Goal: Contribute content: Add original content to the website for others to see

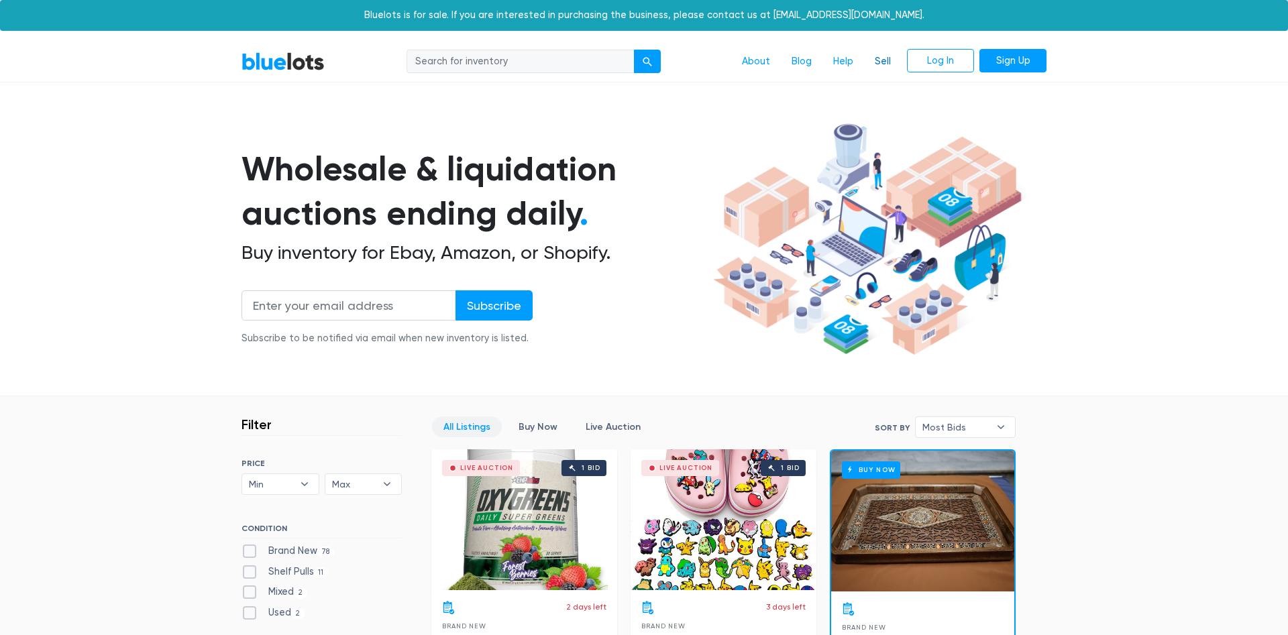
click at [891, 62] on link "Sell" at bounding box center [883, 61] width 38 height 25
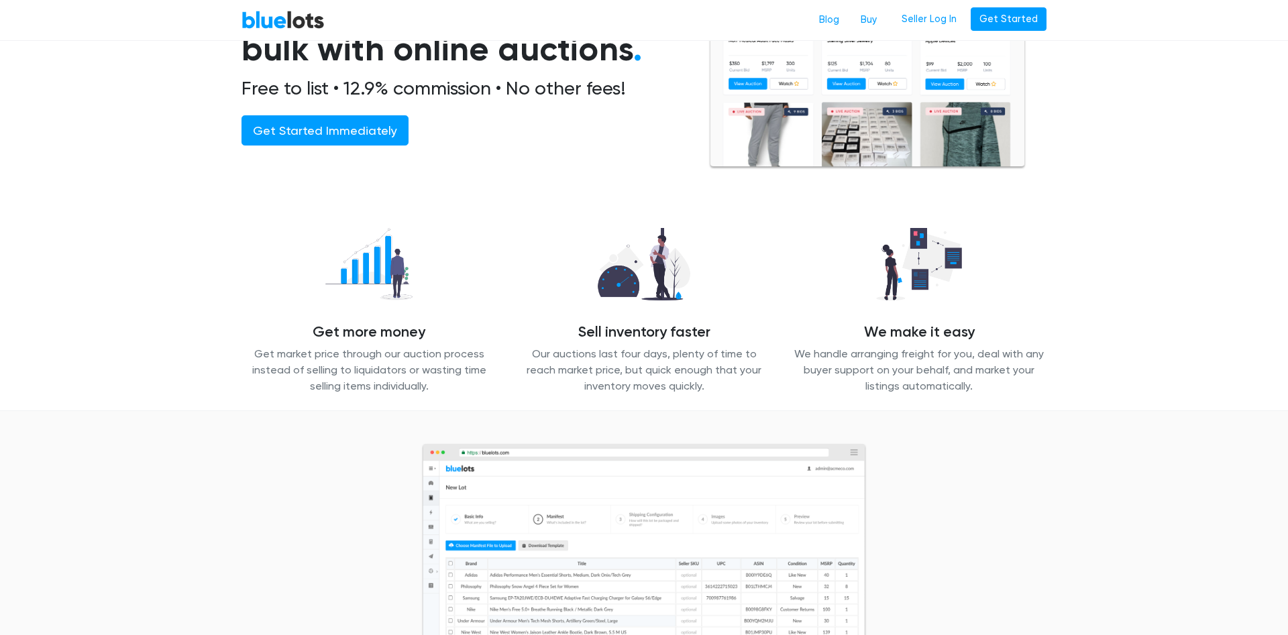
scroll to position [137, 0]
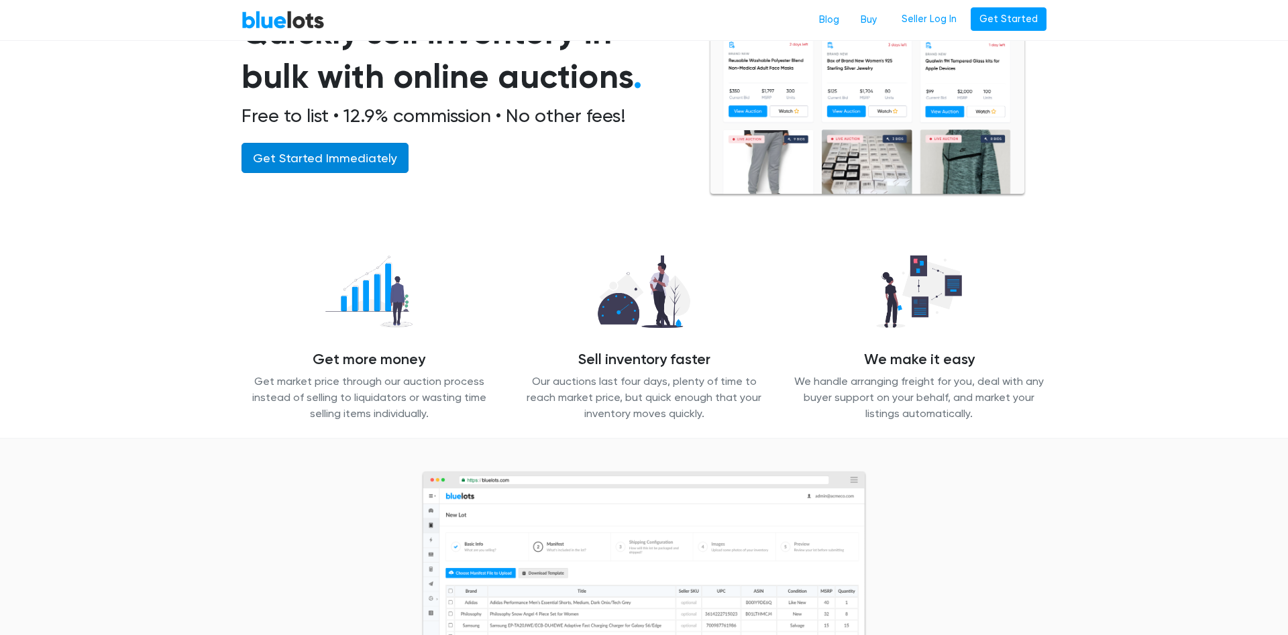
click at [346, 167] on link "Get Started Immediately" at bounding box center [325, 158] width 167 height 30
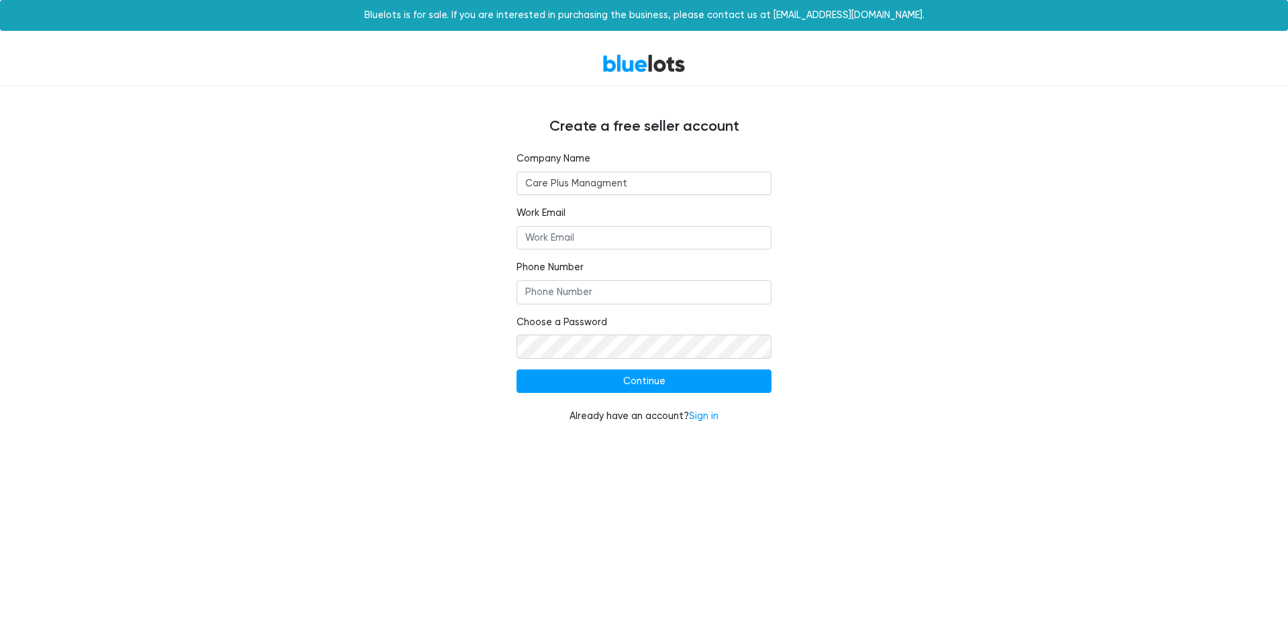
type input "Care Plus Managment"
type input "kfriedman@careplusmanagment.com"
click at [592, 295] on input "Phone Number" at bounding box center [644, 292] width 255 height 24
type input "9176137408"
click at [639, 381] on input "Continue" at bounding box center [644, 382] width 255 height 24
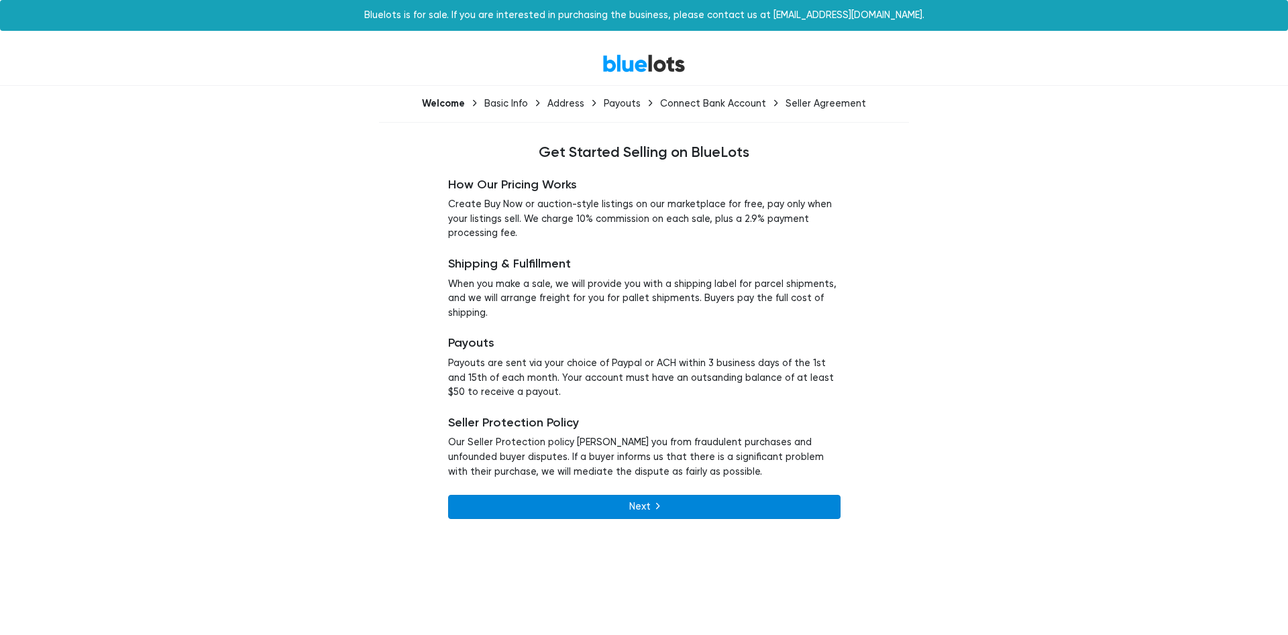
click at [619, 504] on link "Next" at bounding box center [644, 507] width 393 height 24
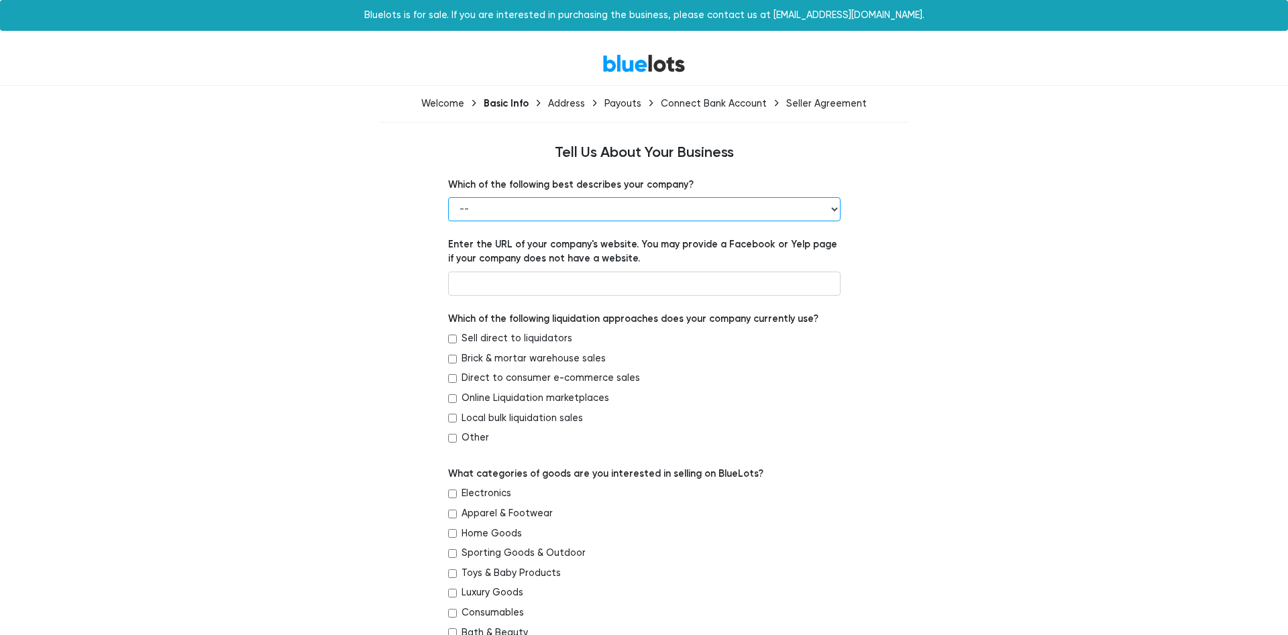
click at [448, 197] on select "-- Retailer Wholesaler Brand or Manufacturer Liquidator 3PL Other" at bounding box center [644, 209] width 393 height 24
select select "Liquidator"
click option "Liquidator" at bounding box center [0, 0] width 0 height 0
click at [539, 282] on input "text" at bounding box center [644, 284] width 393 height 24
type input "[DOMAIN_NAME]"
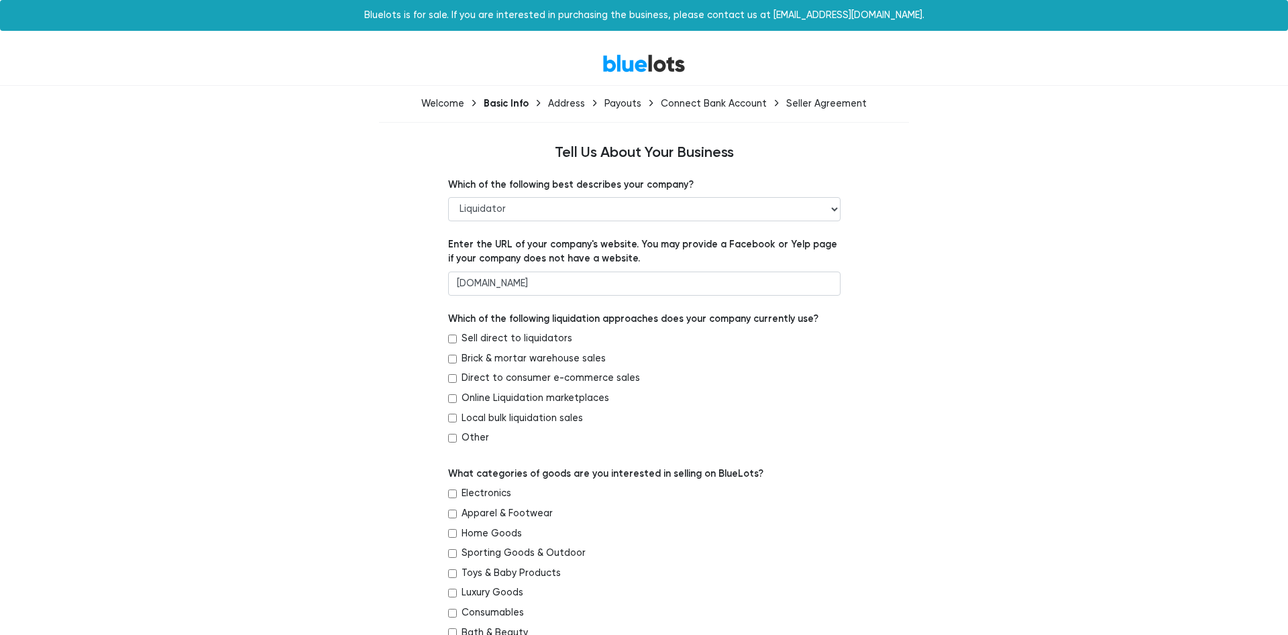
click at [455, 339] on input "Sell direct to liquidators" at bounding box center [452, 339] width 9 height 9
checkbox input "true"
click at [451, 360] on input "Brick & mortar warehouse sales" at bounding box center [452, 359] width 9 height 9
checkbox input "true"
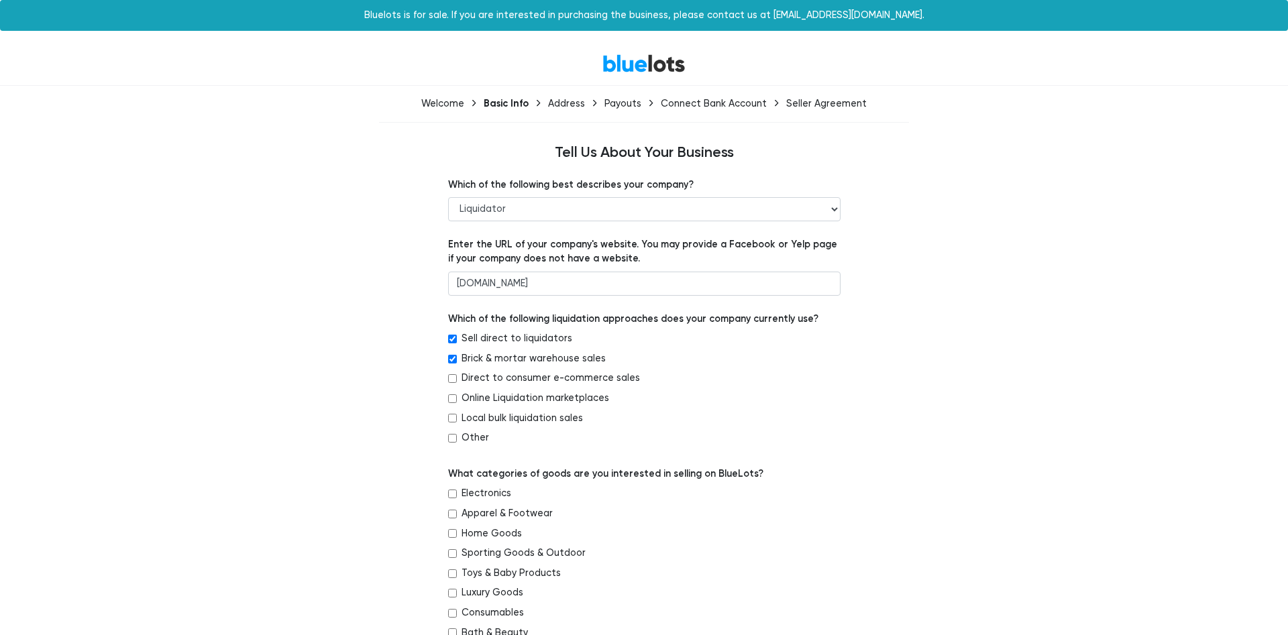
click at [452, 384] on div "Direct to consumer e-commerce sales" at bounding box center [644, 381] width 393 height 20
click at [454, 380] on input "Direct to consumer e-commerce sales" at bounding box center [452, 378] width 9 height 9
checkbox input "true"
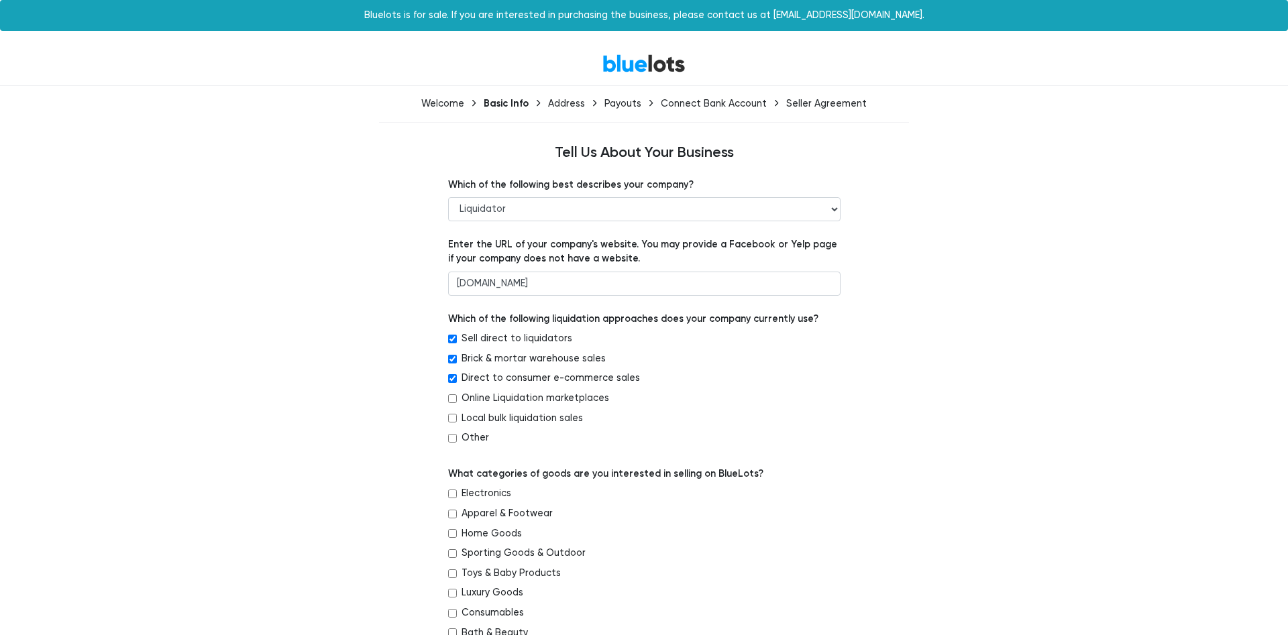
click at [452, 399] on input "Online Liquidation marketplaces" at bounding box center [452, 399] width 9 height 9
checkbox input "true"
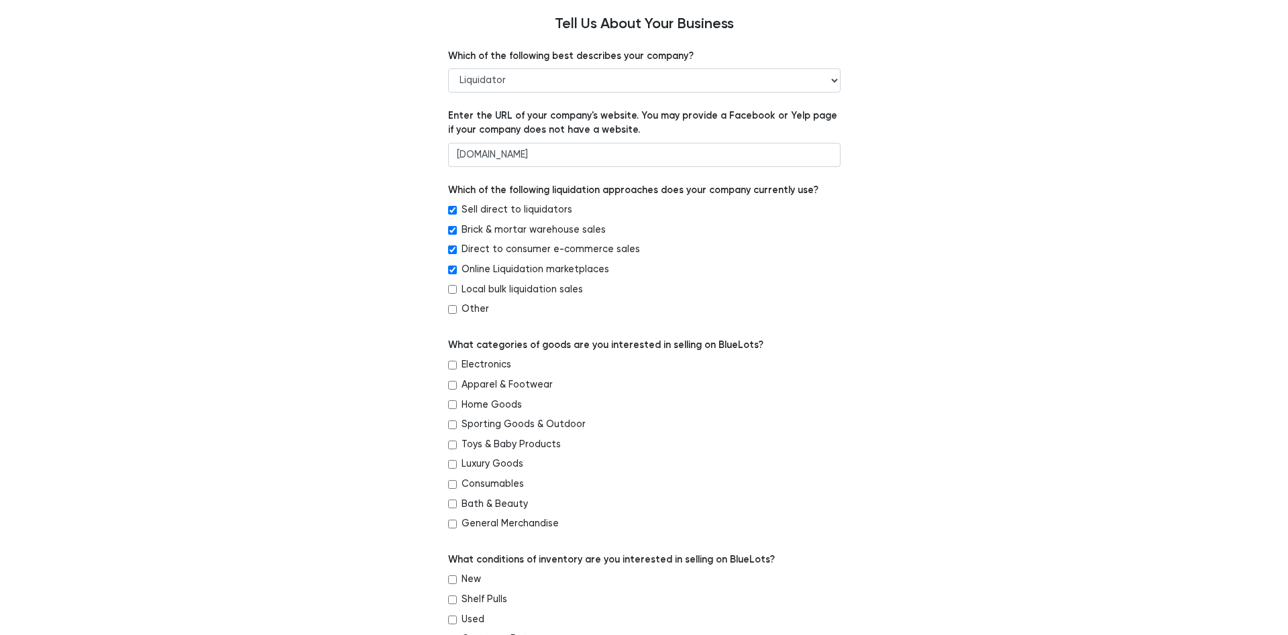
scroll to position [137, 0]
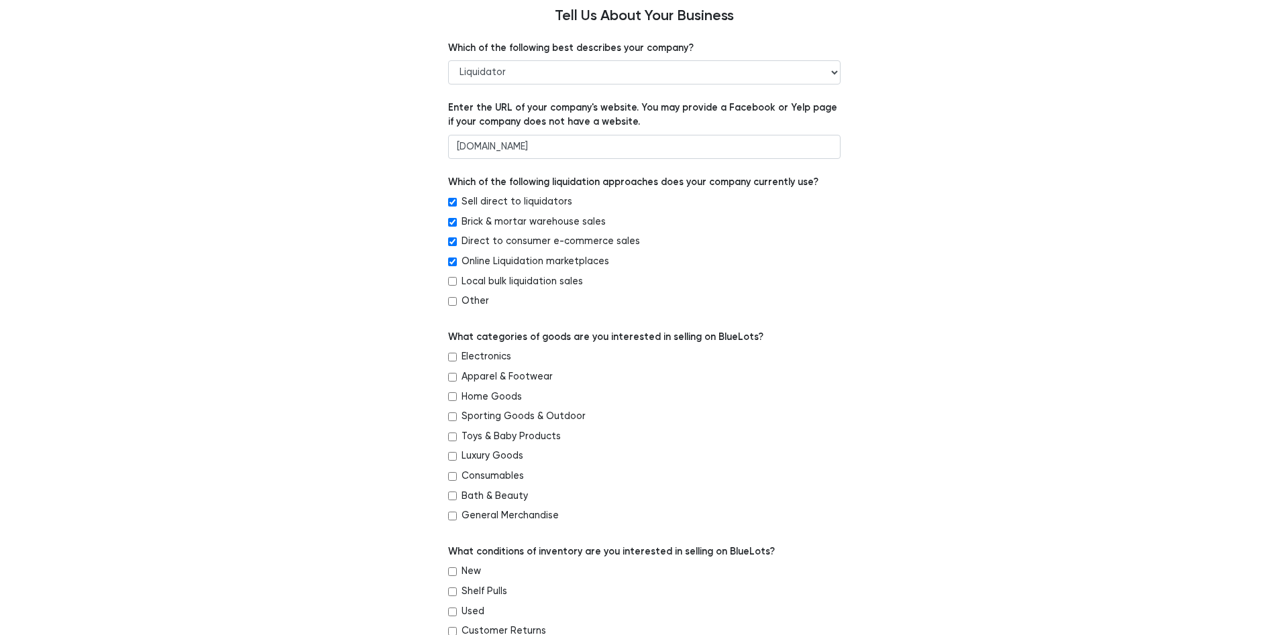
click at [456, 515] on input "General Merchandise" at bounding box center [452, 516] width 9 height 9
checkbox input "true"
click at [452, 352] on div "Electronics" at bounding box center [644, 360] width 393 height 20
click at [452, 358] on input "Electronics" at bounding box center [452, 357] width 9 height 9
checkbox input "true"
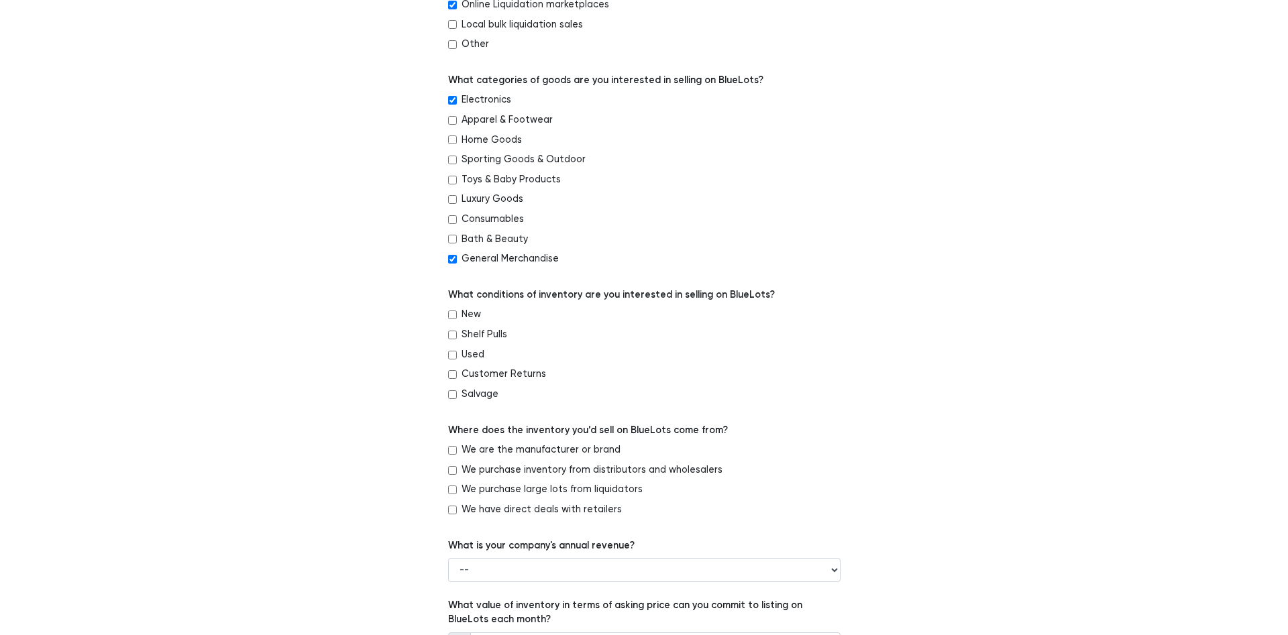
scroll to position [411, 0]
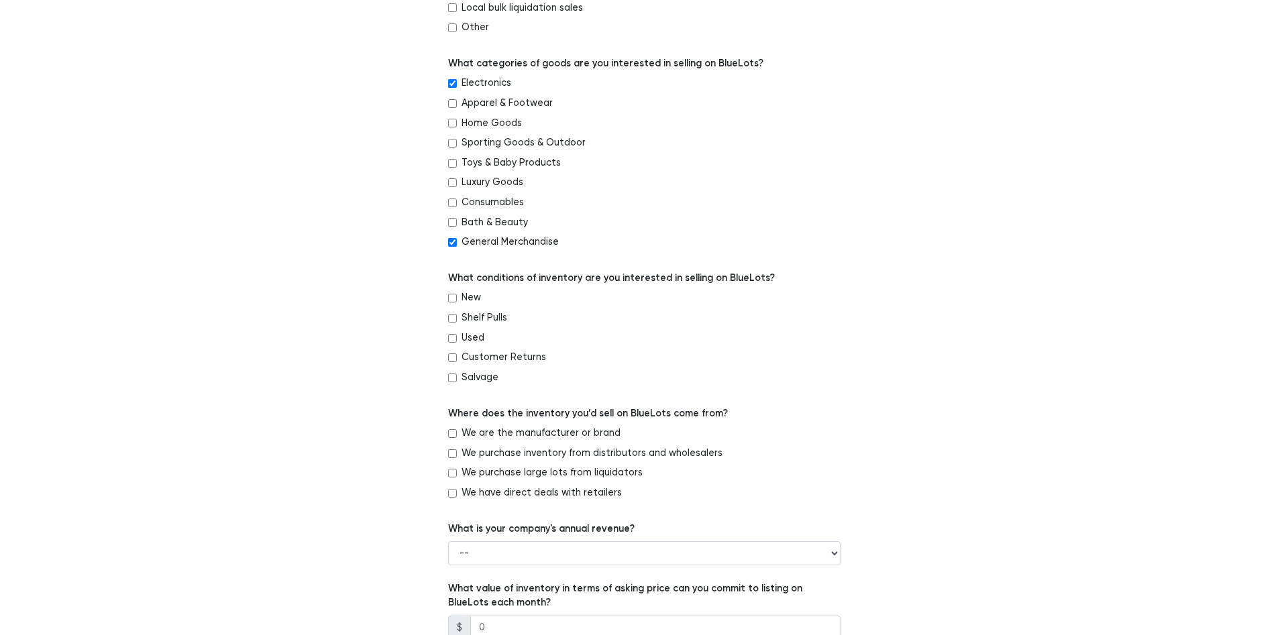
click at [453, 304] on div "New" at bounding box center [644, 301] width 393 height 20
click at [455, 301] on input "New" at bounding box center [452, 298] width 9 height 9
checkbox input "true"
click at [457, 321] on input "Shelf Pulls" at bounding box center [452, 318] width 9 height 9
checkbox input "true"
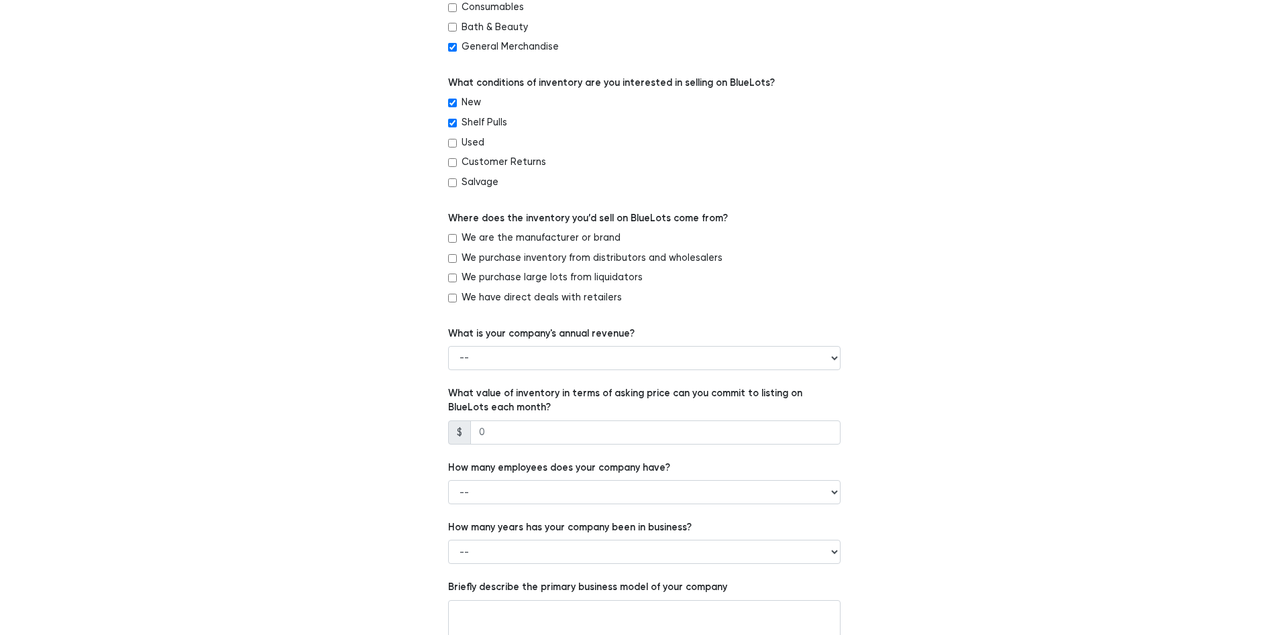
scroll to position [616, 0]
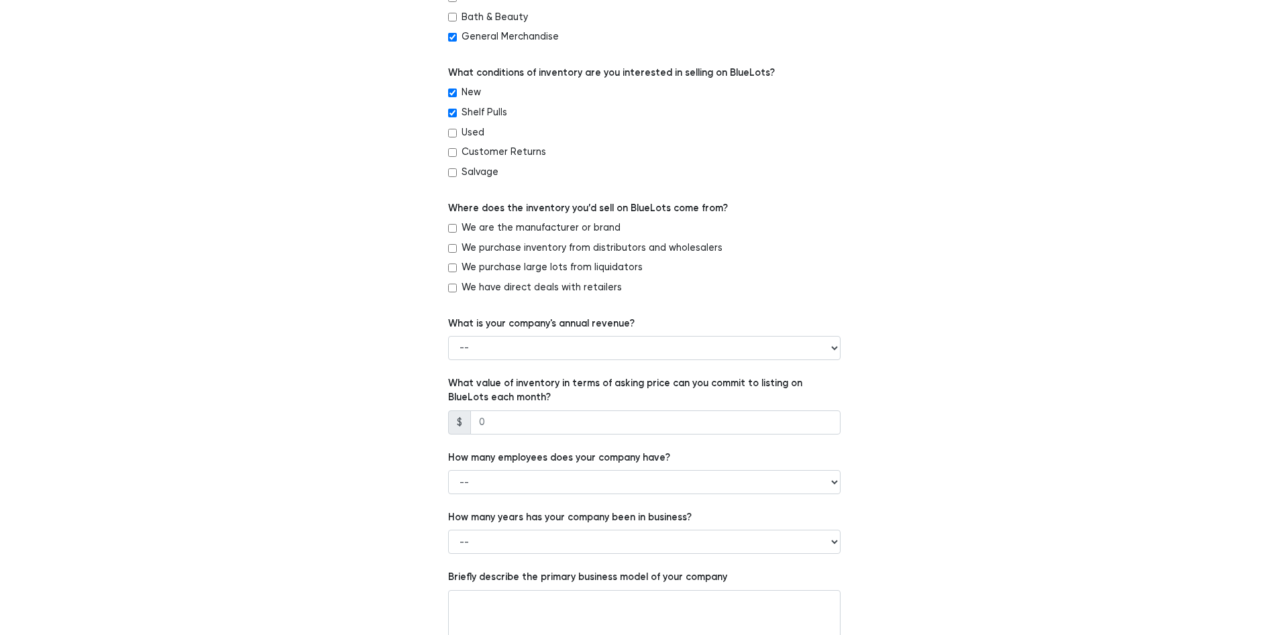
click at [457, 248] on input "We purchase inventory from distributors and wholesalers" at bounding box center [452, 248] width 9 height 9
checkbox input "true"
click at [458, 269] on div "We purchase large lots from liquidators" at bounding box center [644, 270] width 393 height 20
click at [454, 268] on input "We purchase large lots from liquidators" at bounding box center [452, 268] width 9 height 9
checkbox input "true"
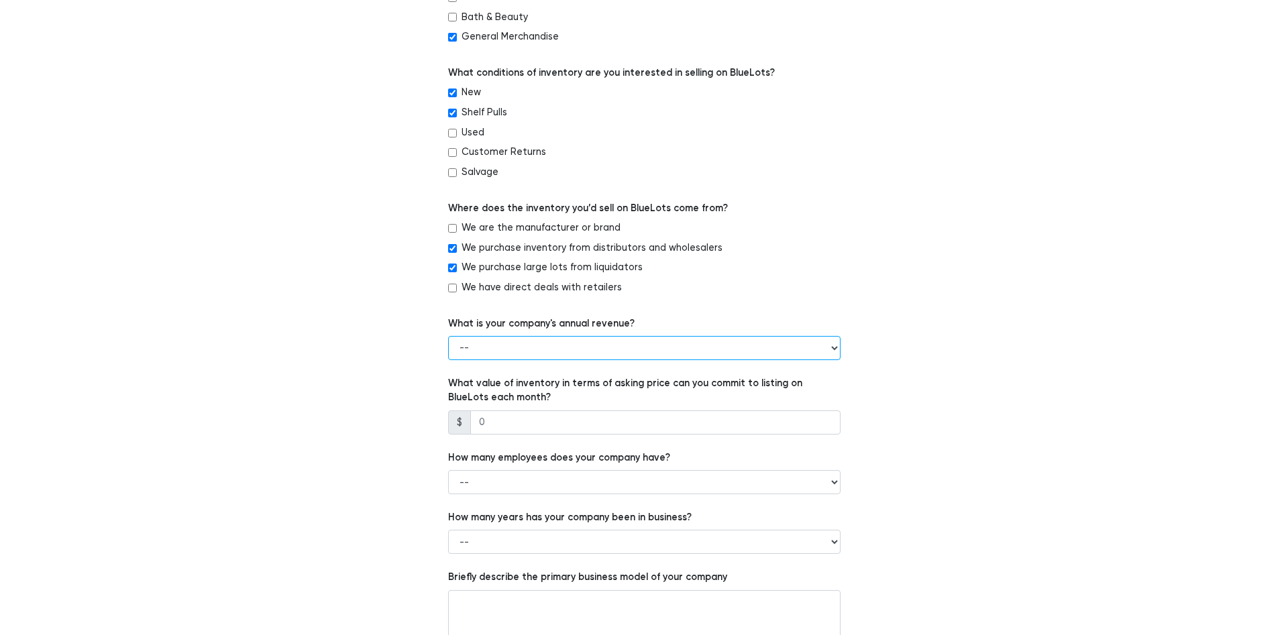
click at [448, 336] on select "-- Less than $100,000 $100,000 to $500,000 $500,000 to $1,000,000 $1,000,000 to…" at bounding box center [644, 348] width 393 height 24
select select "Less than $100,000"
click option "Less than $100,000" at bounding box center [0, 0] width 0 height 0
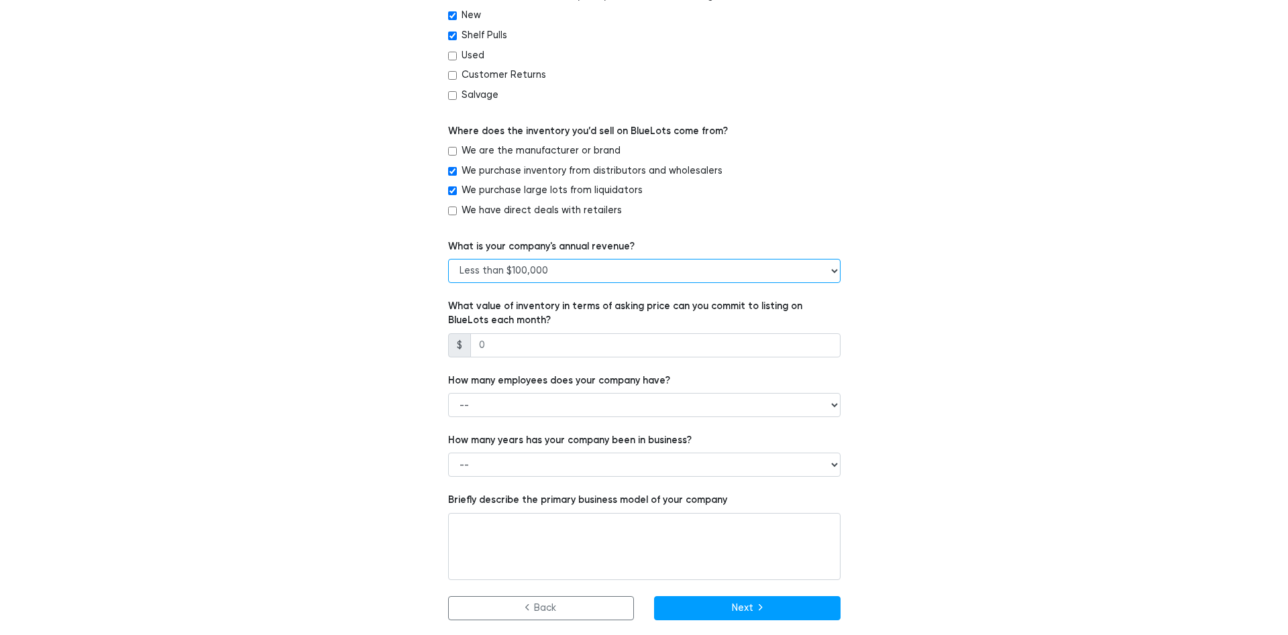
scroll to position [694, 0]
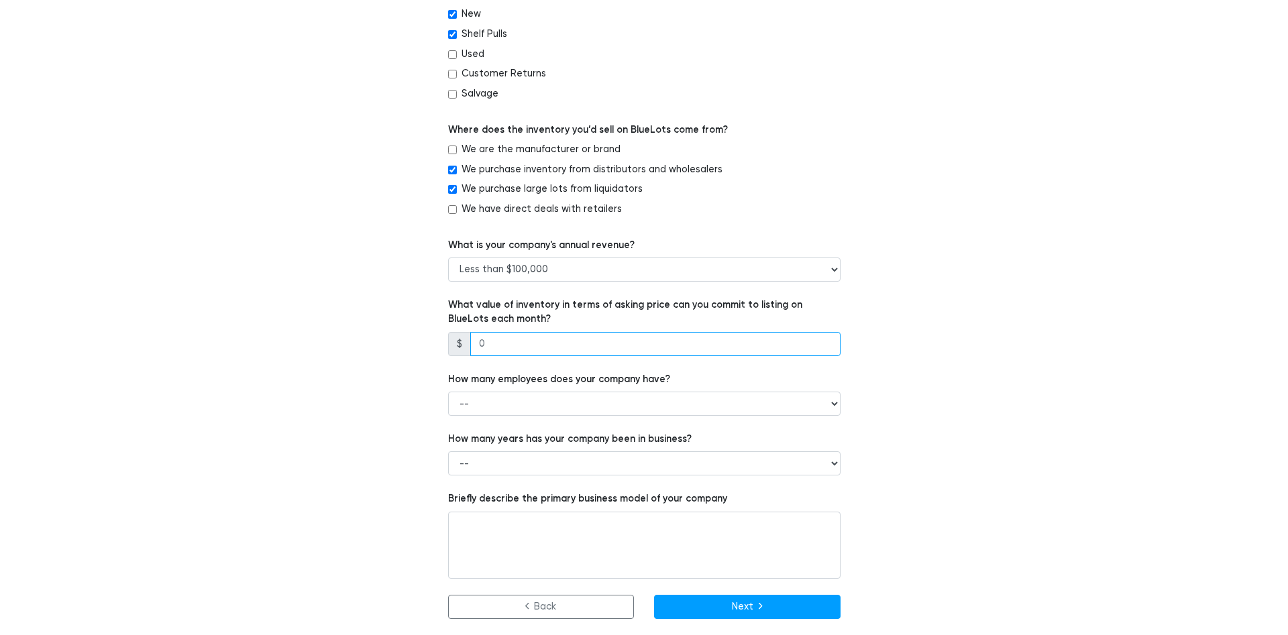
click at [505, 348] on input "number" at bounding box center [655, 344] width 370 height 24
type input "10000"
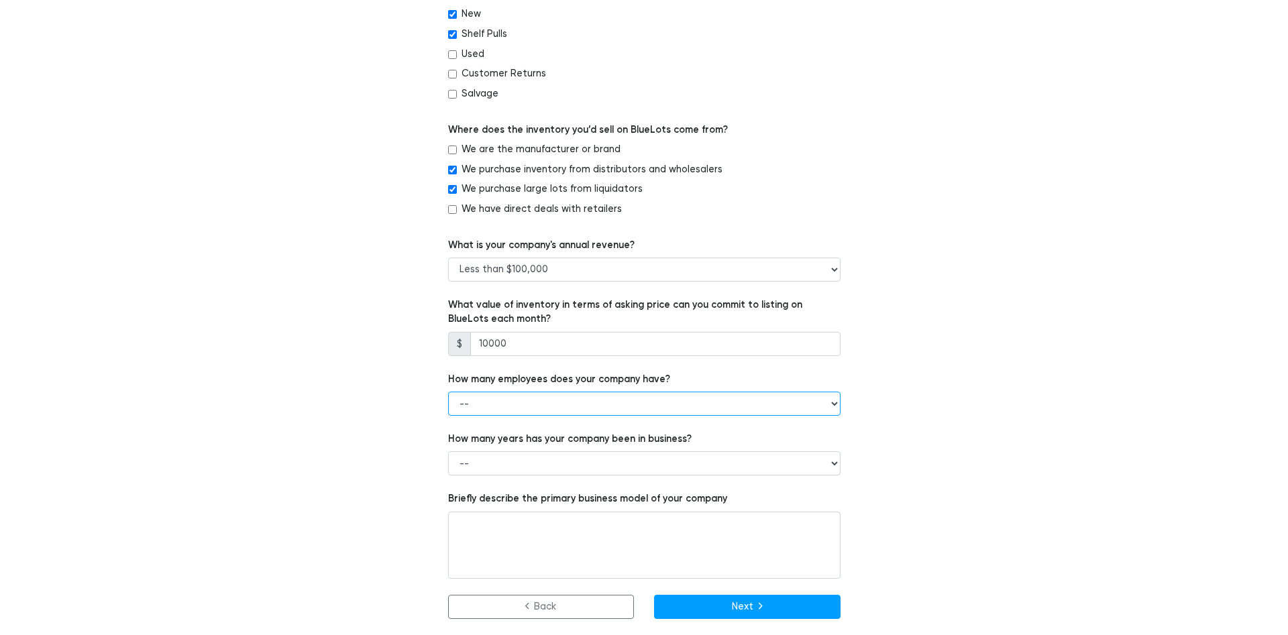
click at [448, 392] on select "-- 1 - 5 6 - 20 21 - 50 More than 50" at bounding box center [644, 404] width 393 height 24
select select "1 - 5"
click option "1 - 5" at bounding box center [0, 0] width 0 height 0
click at [448, 452] on select "-- Less than 1 year 1 to 3 years 4+ years" at bounding box center [644, 464] width 393 height 24
select select "Less than 1 year"
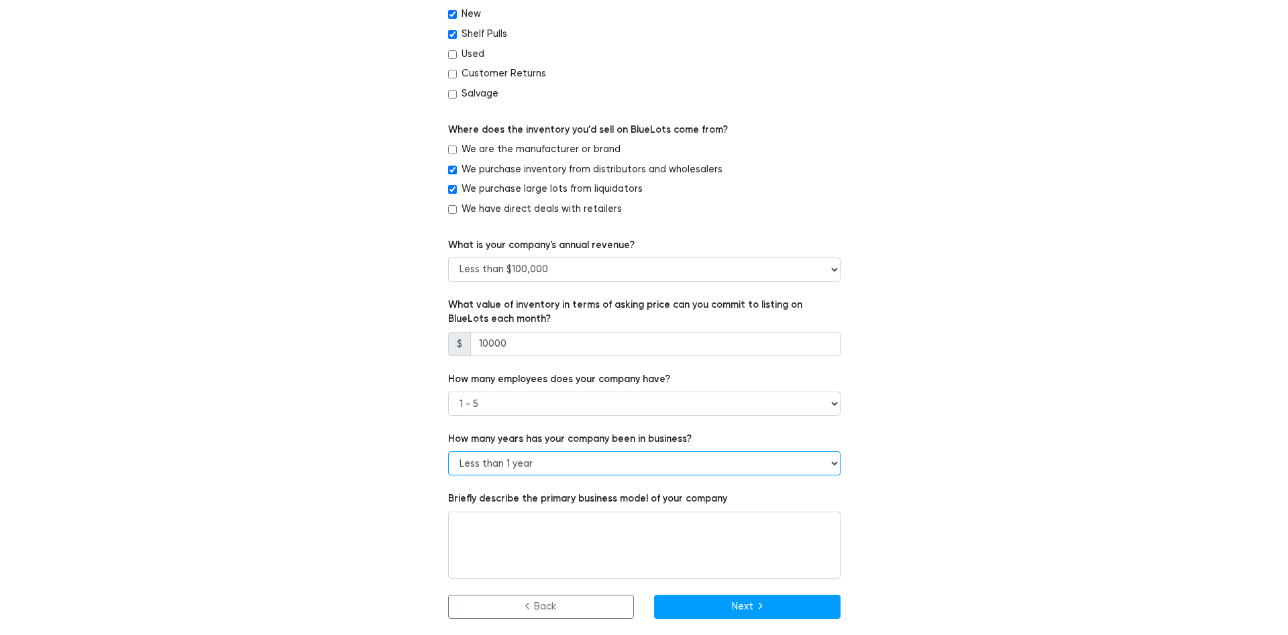
click option "Less than 1 year" at bounding box center [0, 0] width 0 height 0
click at [737, 606] on button "Next" at bounding box center [747, 607] width 187 height 24
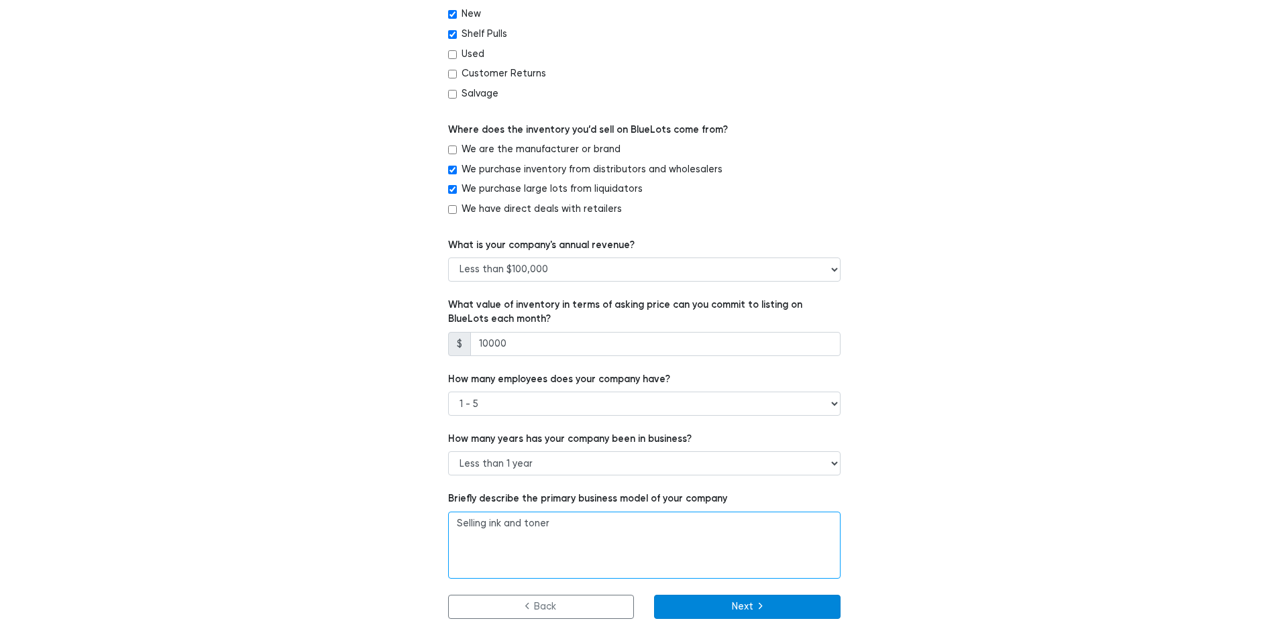
type textarea "Selling ink and toner"
click at [725, 616] on button "Next" at bounding box center [747, 607] width 187 height 24
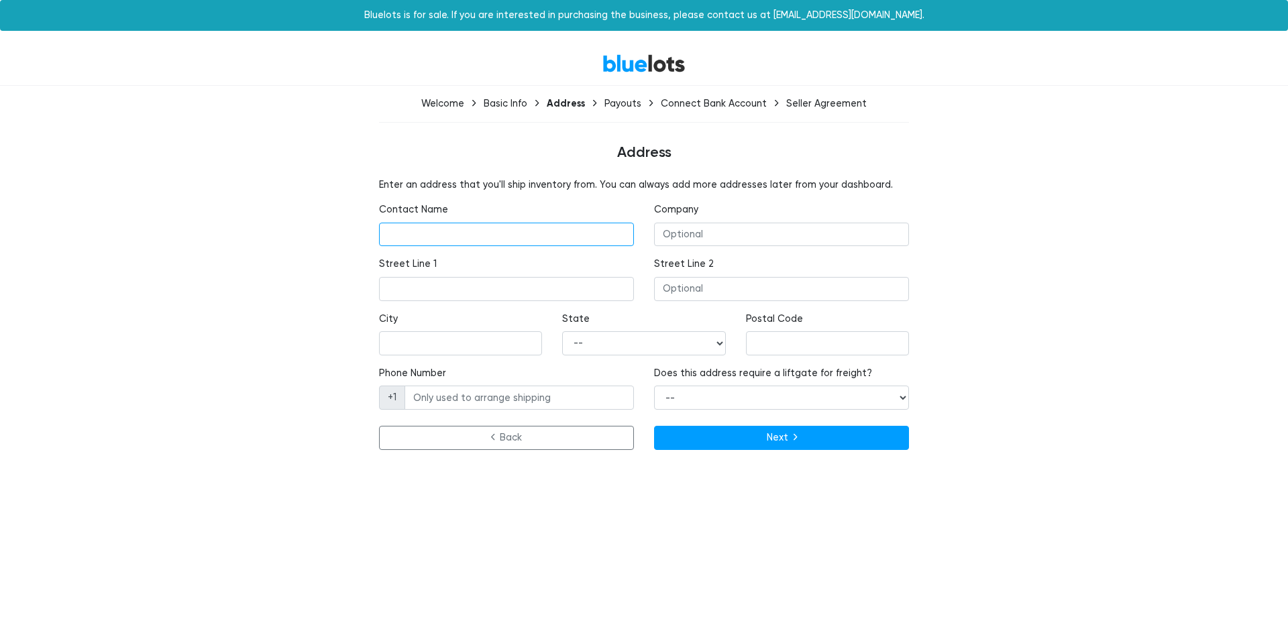
click at [500, 233] on input "text" at bounding box center [506, 235] width 255 height 24
type input "Kalman Friedman"
type input "33 Randolph St"
type input "Passaic"
select select "NJ"
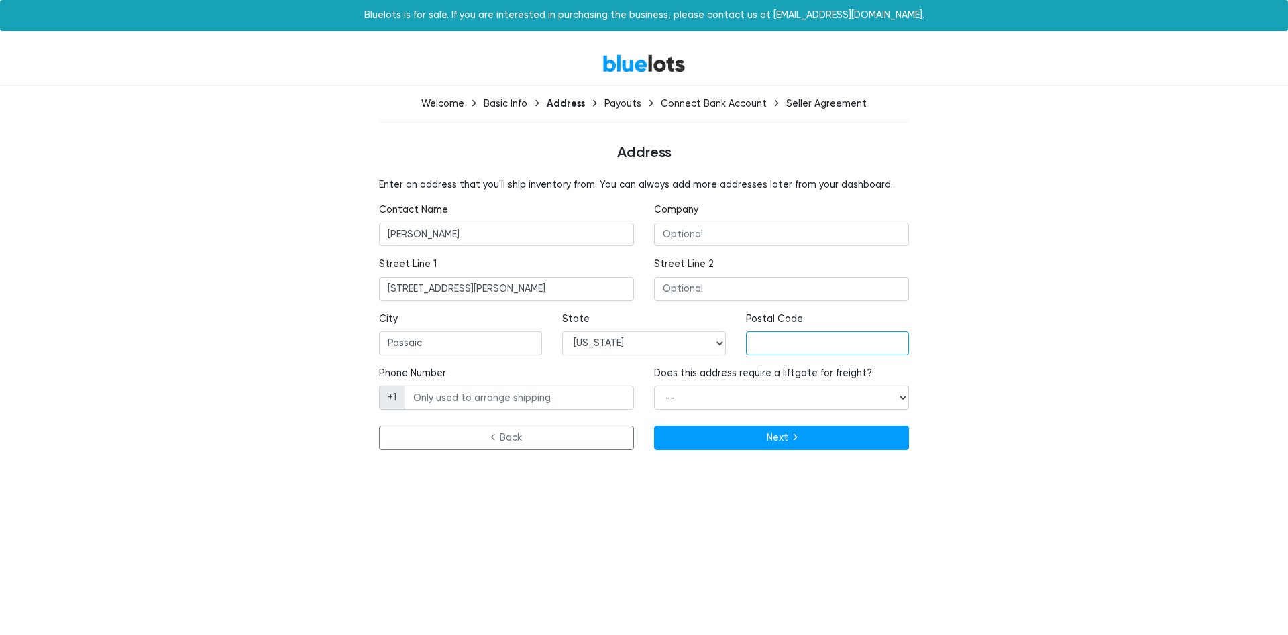
type input "07055"
type input "9734778416"
click at [654, 386] on select "-- Yes No" at bounding box center [781, 398] width 255 height 24
select select "false"
click option "No" at bounding box center [0, 0] width 0 height 0
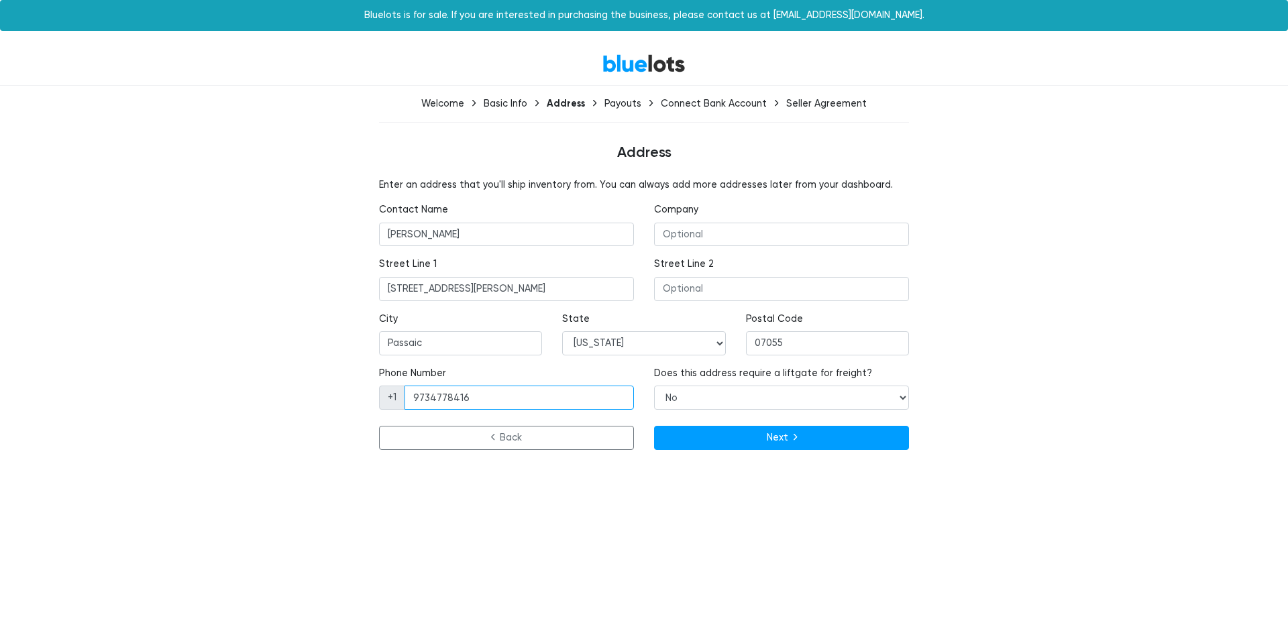
drag, startPoint x: 501, startPoint y: 399, endPoint x: 395, endPoint y: 397, distance: 106.0
click at [405, 397] on input "9734778416" at bounding box center [519, 398] width 229 height 24
type input "9176137408"
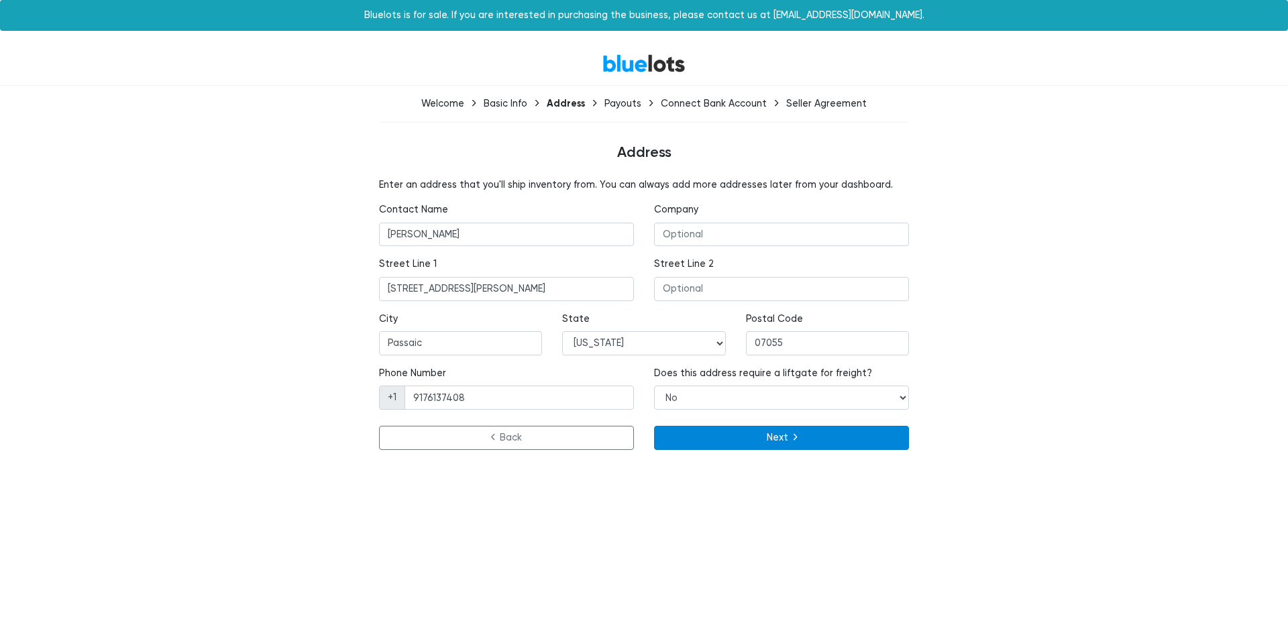
click at [748, 434] on button "Next" at bounding box center [781, 438] width 255 height 24
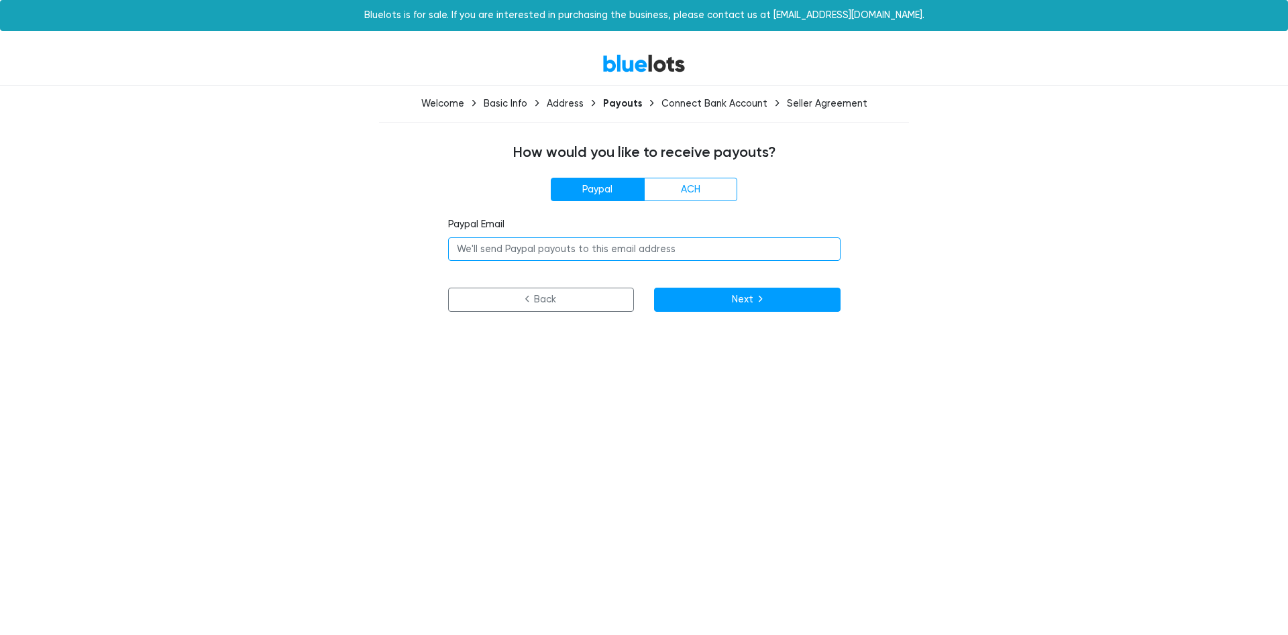
click at [665, 250] on input "email" at bounding box center [644, 250] width 393 height 24
type input "[EMAIL_ADDRESS][DOMAIN_NAME]"
click at [763, 305] on button "Next" at bounding box center [747, 300] width 187 height 24
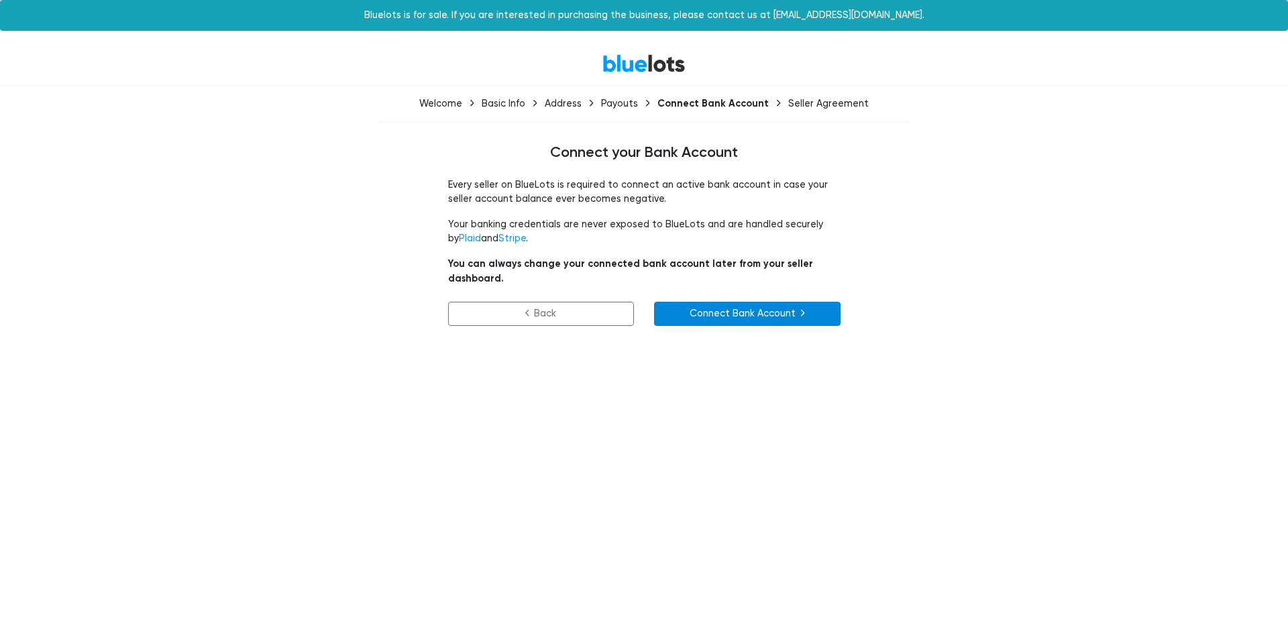
click at [707, 302] on link "Connect Bank Account" at bounding box center [747, 314] width 187 height 24
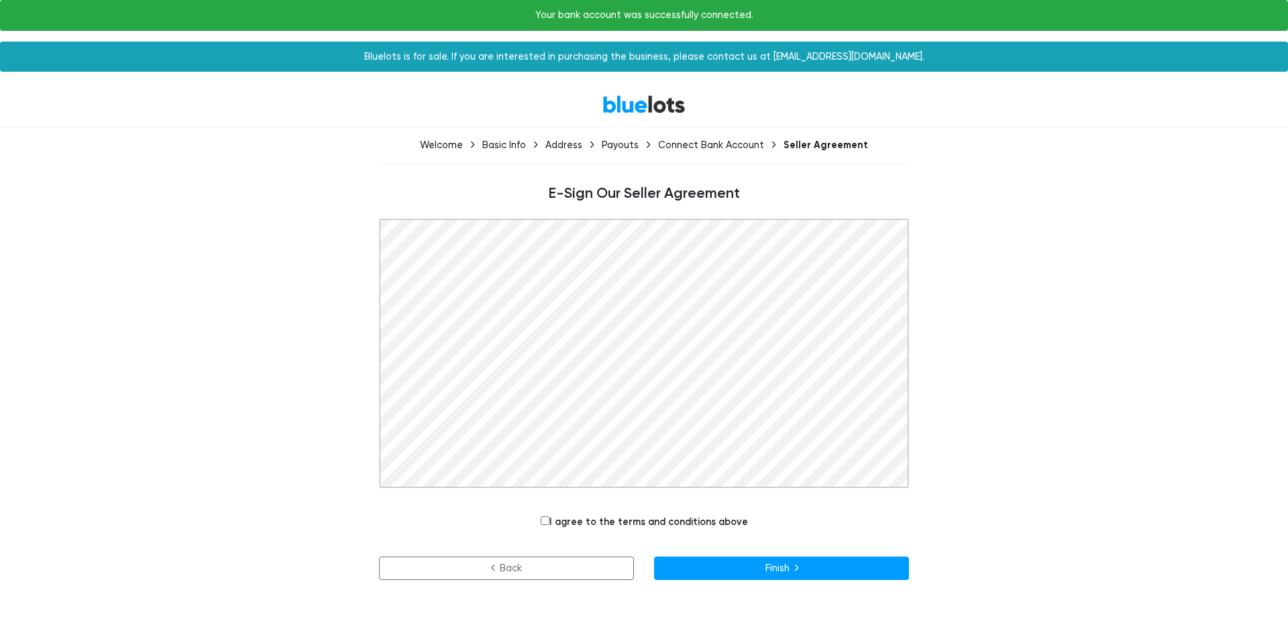
click at [546, 523] on input "I agree to the terms and conditions above" at bounding box center [545, 521] width 9 height 9
checkbox input "true"
click at [735, 572] on button "Finish" at bounding box center [781, 569] width 255 height 24
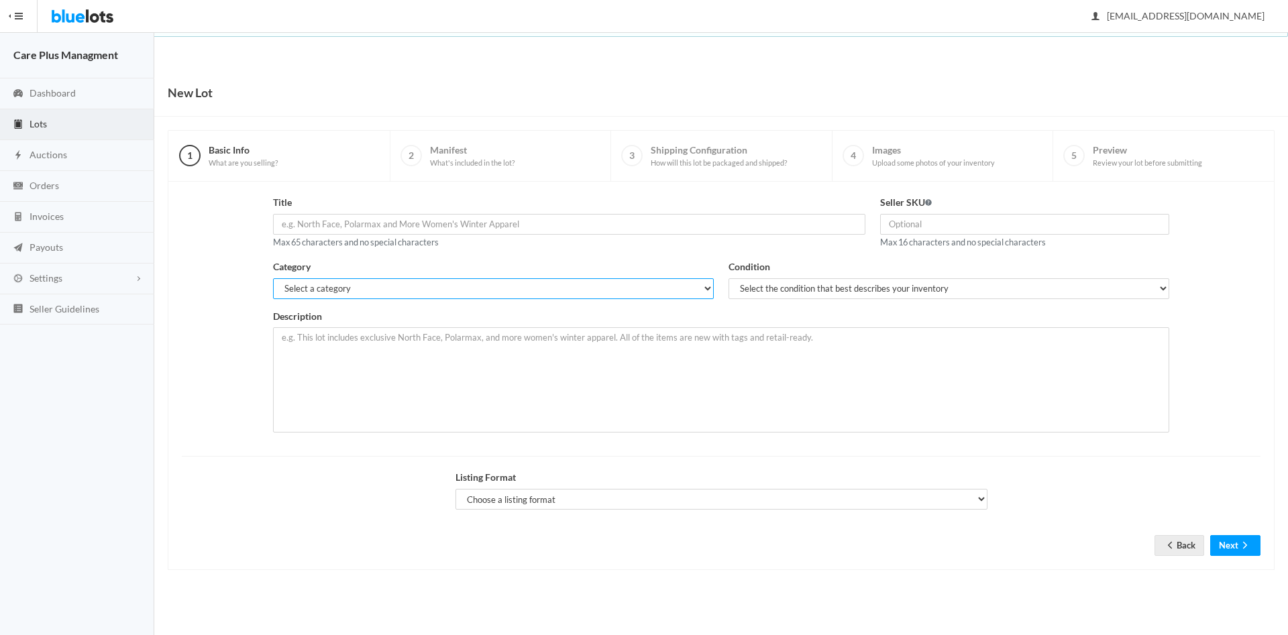
click at [273, 278] on select "Select a category Electronics Clothing, Shoes & Accessories Appliances Home & G…" at bounding box center [493, 288] width 441 height 21
drag, startPoint x: 352, startPoint y: 287, endPoint x: 211, endPoint y: 389, distance: 173.8
click at [211, 391] on div "Title Max 65 characters and no special characters Seller SKU Max 16 characters …" at bounding box center [721, 319] width 1094 height 248
click at [238, 341] on div "Title Max 65 characters and no special characters Seller SKU Max 16 characters …" at bounding box center [721, 319] width 1094 height 248
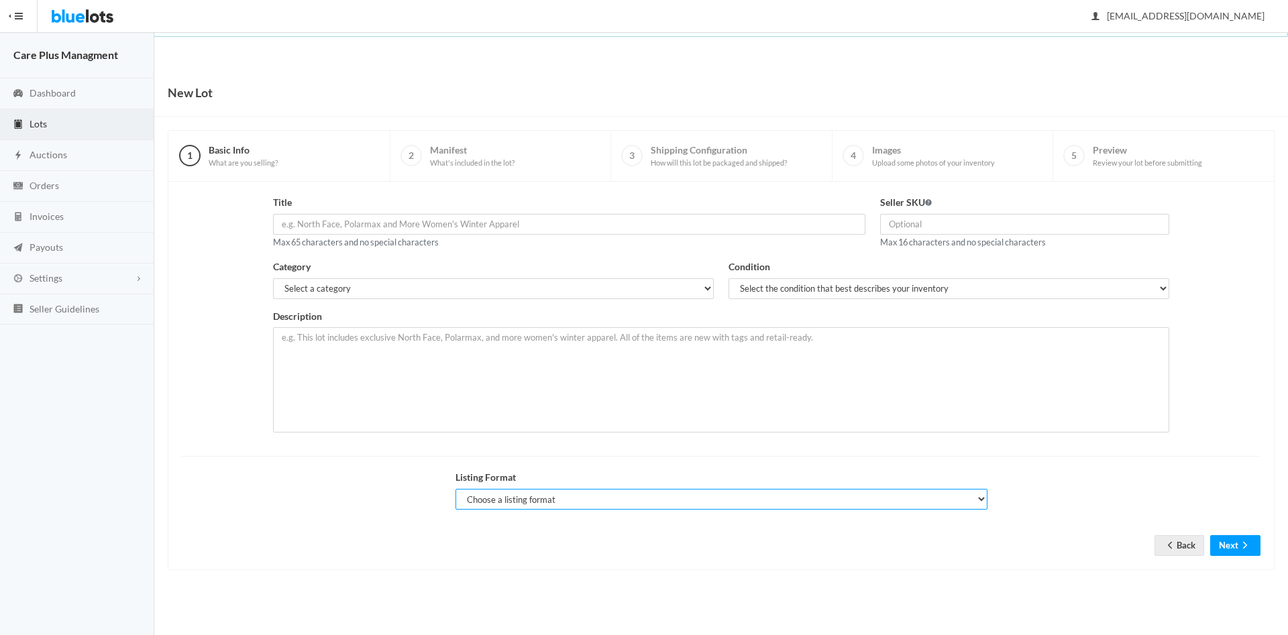
click at [456, 489] on select "Choose a listing format Auction Buy Now" at bounding box center [722, 499] width 532 height 21
click at [201, 289] on div "Title Max 65 characters and no special characters Seller SKU Max 16 characters …" at bounding box center [721, 319] width 1094 height 248
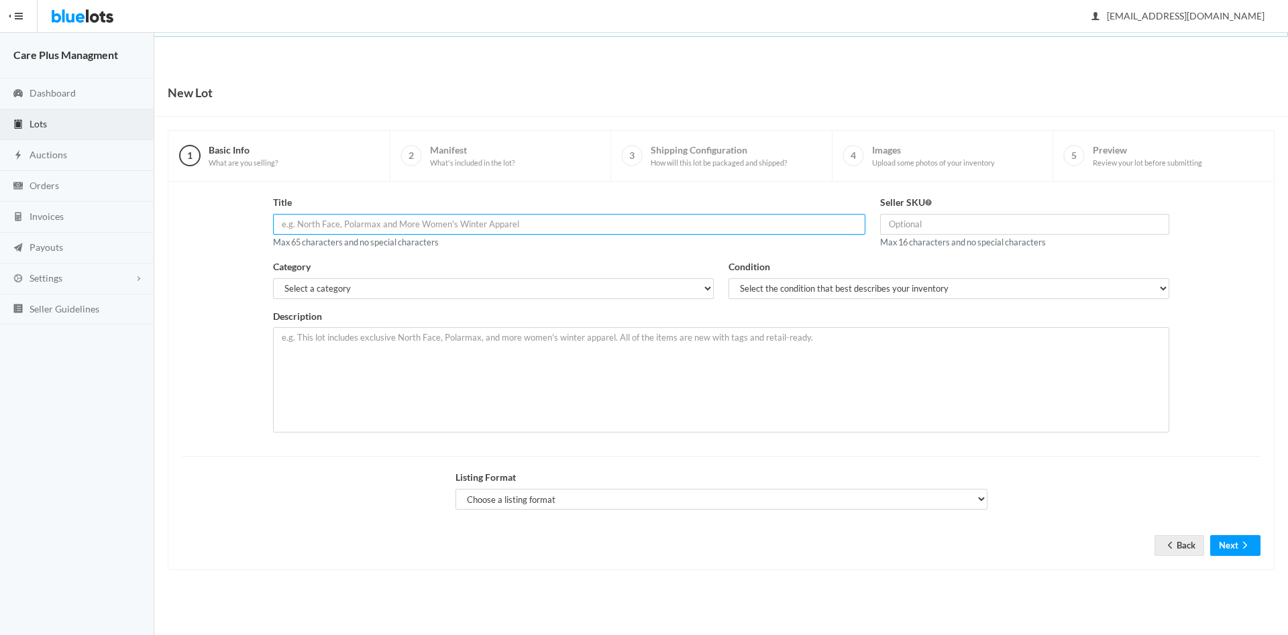
click at [357, 225] on input "text" at bounding box center [569, 224] width 593 height 21
type input "NXT Toner"
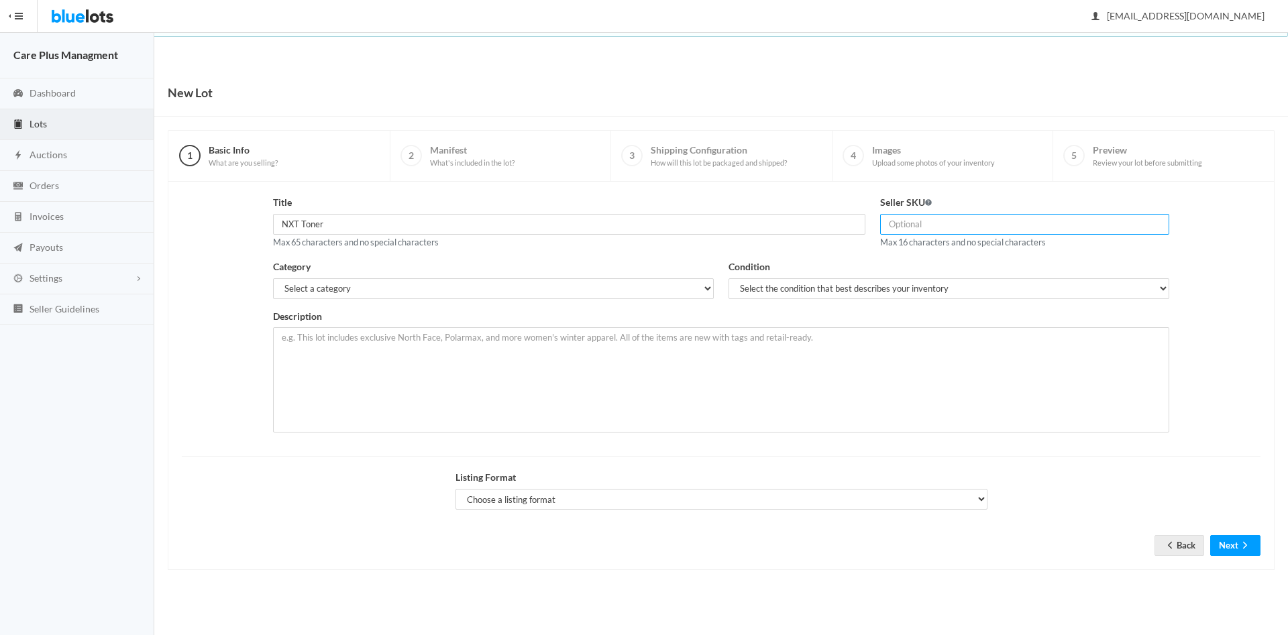
click at [908, 220] on input "text" at bounding box center [1024, 224] width 289 height 21
type input "0001"
click at [729, 278] on select "Select the condition that best describes your inventory Brand New Shelf Pulls C…" at bounding box center [949, 288] width 441 height 21
select select "1"
click option "Brand New" at bounding box center [0, 0] width 0 height 0
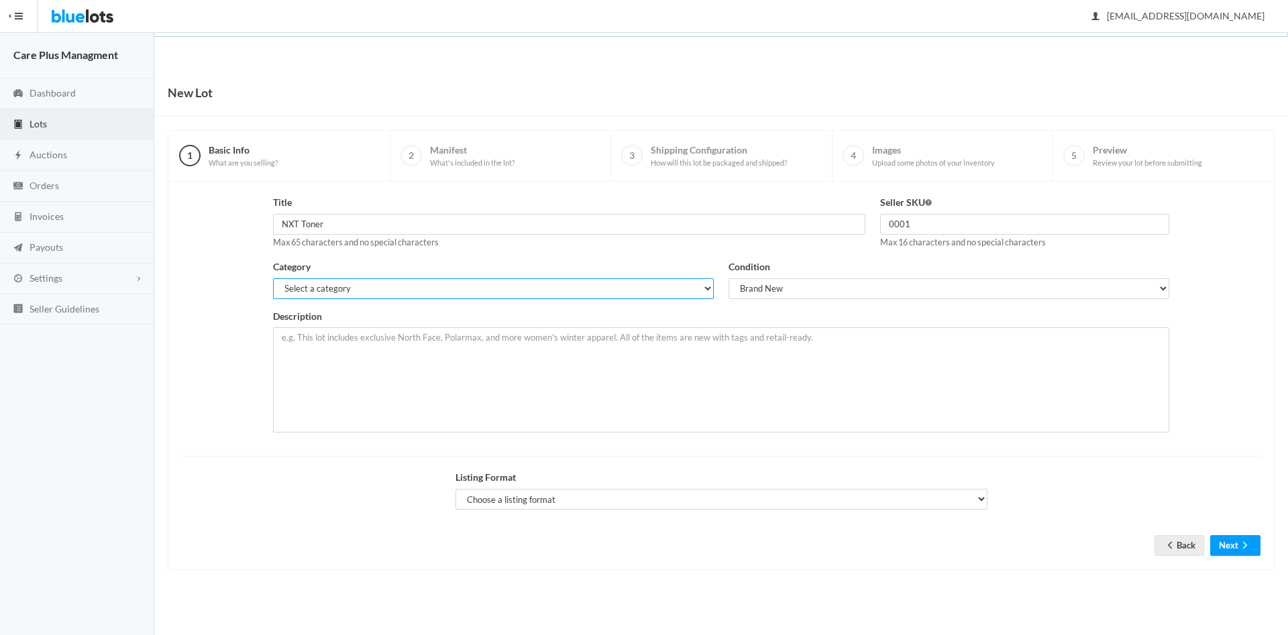
click at [273, 278] on select "Select a category Electronics Clothing, Shoes & Accessories Appliances Home & G…" at bounding box center [493, 288] width 441 height 21
select select "1"
click option "Electronics" at bounding box center [0, 0] width 0 height 0
click at [394, 344] on textarea at bounding box center [721, 379] width 896 height 105
click at [308, 338] on textarea "NXT Replacment toner" at bounding box center [721, 379] width 896 height 105
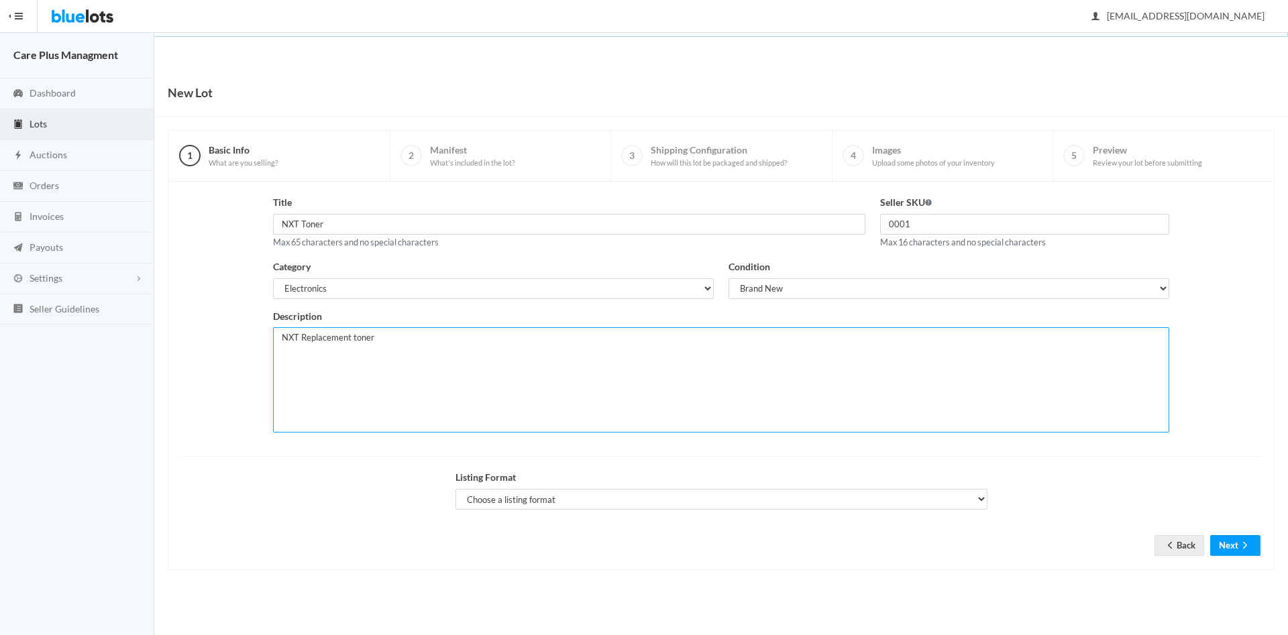
click at [393, 339] on textarea "NXT Replacement toner" at bounding box center [721, 379] width 896 height 105
type textarea "NXT Replacement toner. CF400x HP compatability"
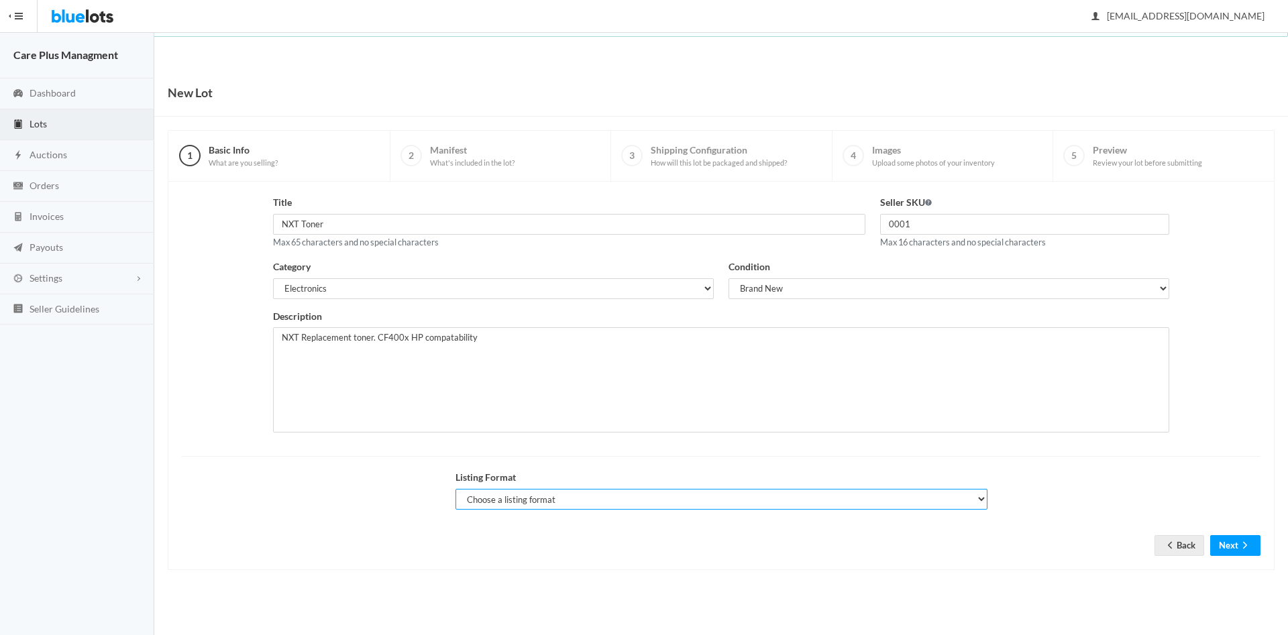
click at [456, 489] on select "Choose a listing format Auction Buy Now" at bounding box center [722, 499] width 532 height 21
select select "true"
click option "Auction" at bounding box center [0, 0] width 0 height 0
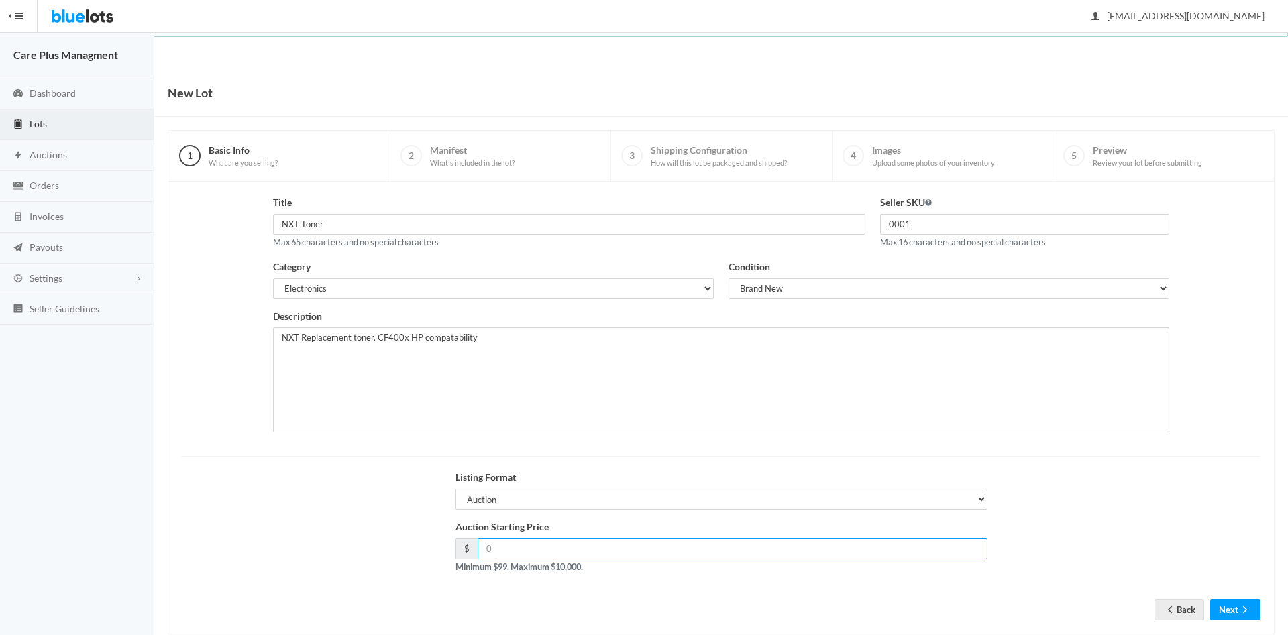
click at [510, 545] on input "number" at bounding box center [733, 549] width 510 height 21
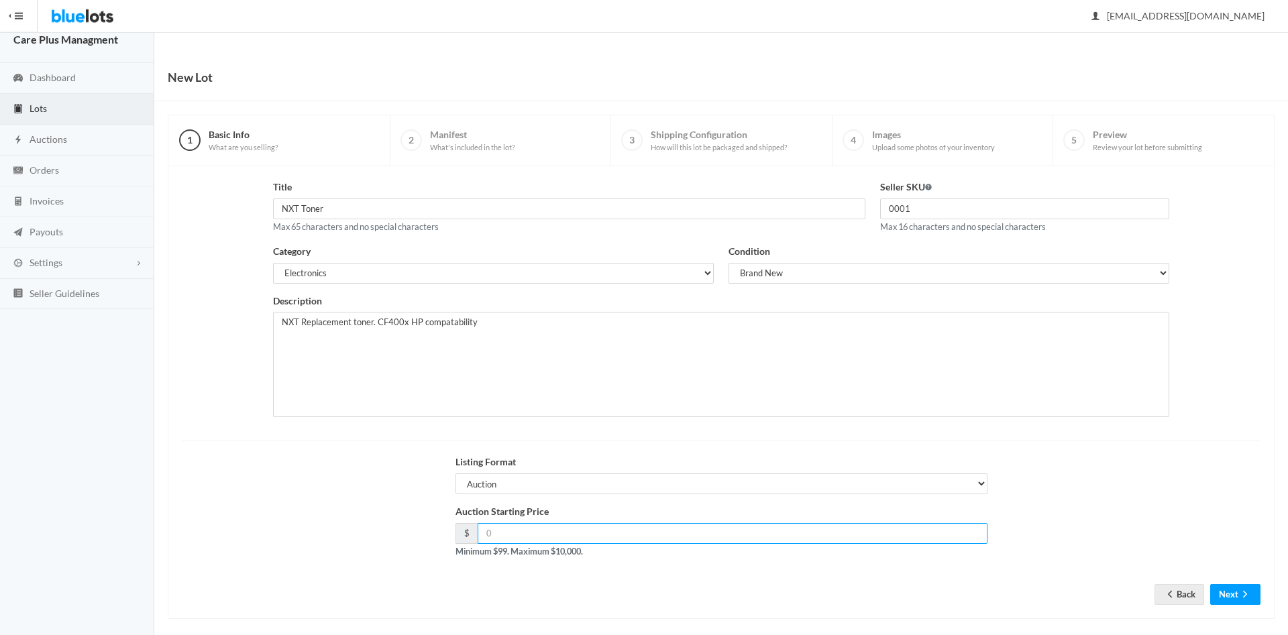
scroll to position [28, 0]
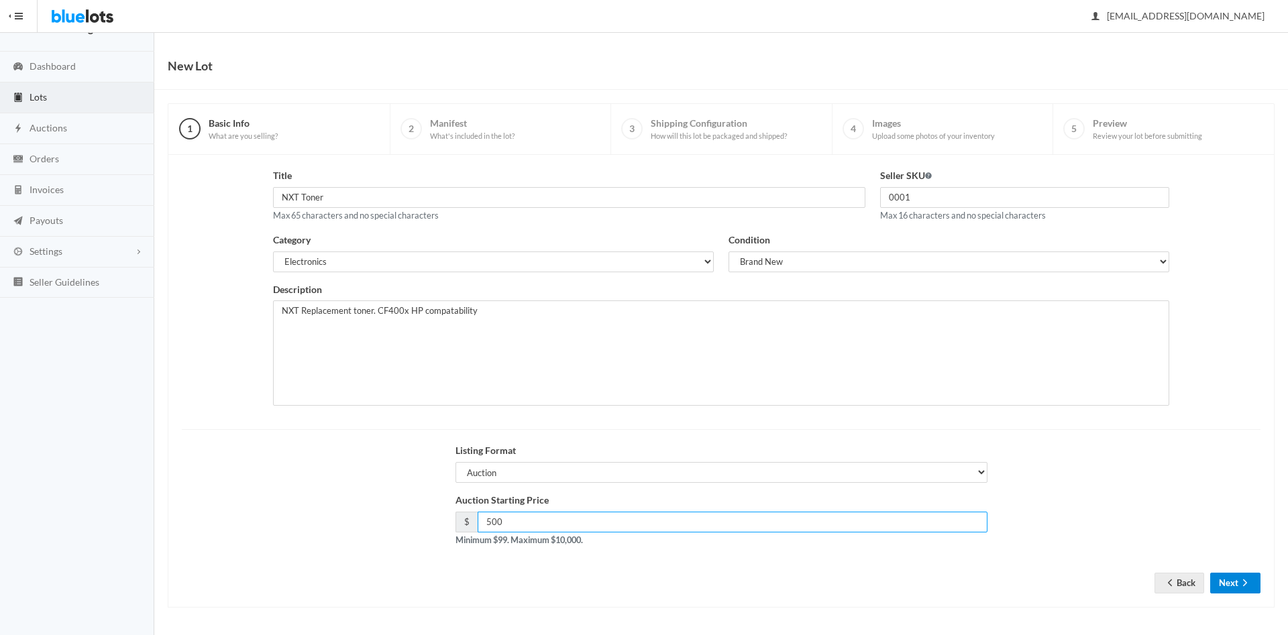
type input "500"
click at [1233, 591] on button "Next" at bounding box center [1235, 583] width 50 height 21
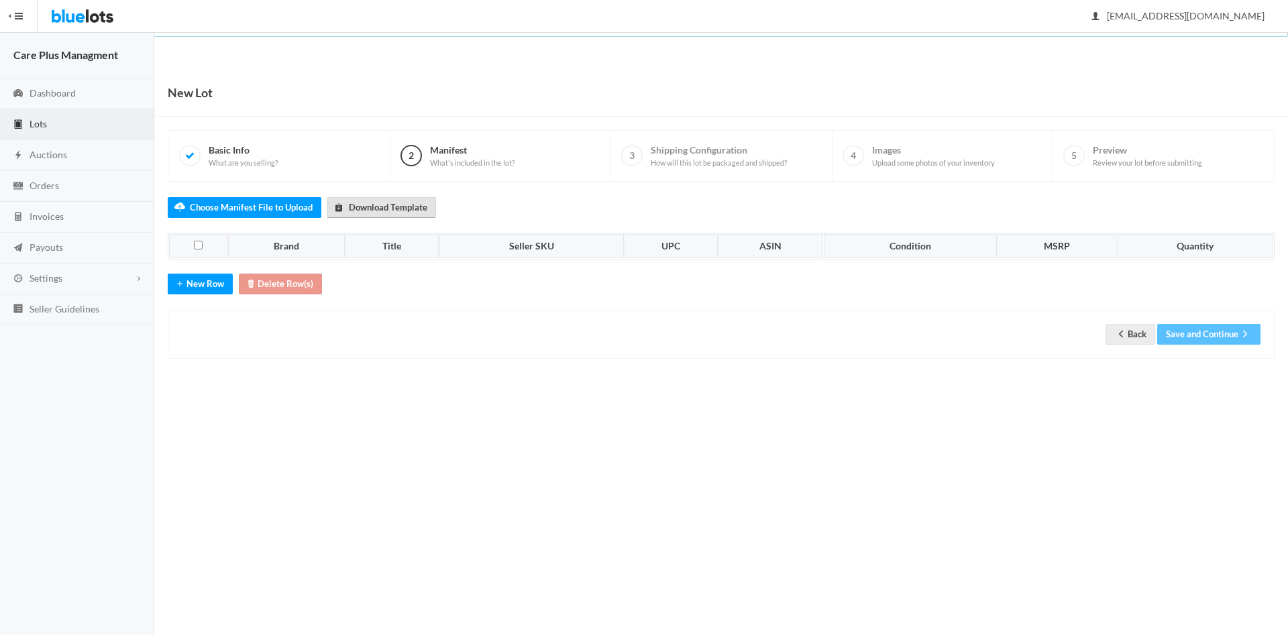
click at [369, 209] on link "Download Template" at bounding box center [381, 207] width 109 height 21
click at [197, 153] on span at bounding box center [189, 155] width 21 height 21
click at [228, 155] on span "Basic Info What are you selling?" at bounding box center [243, 155] width 69 height 23
click at [1126, 340] on link "Back" at bounding box center [1131, 334] width 50 height 21
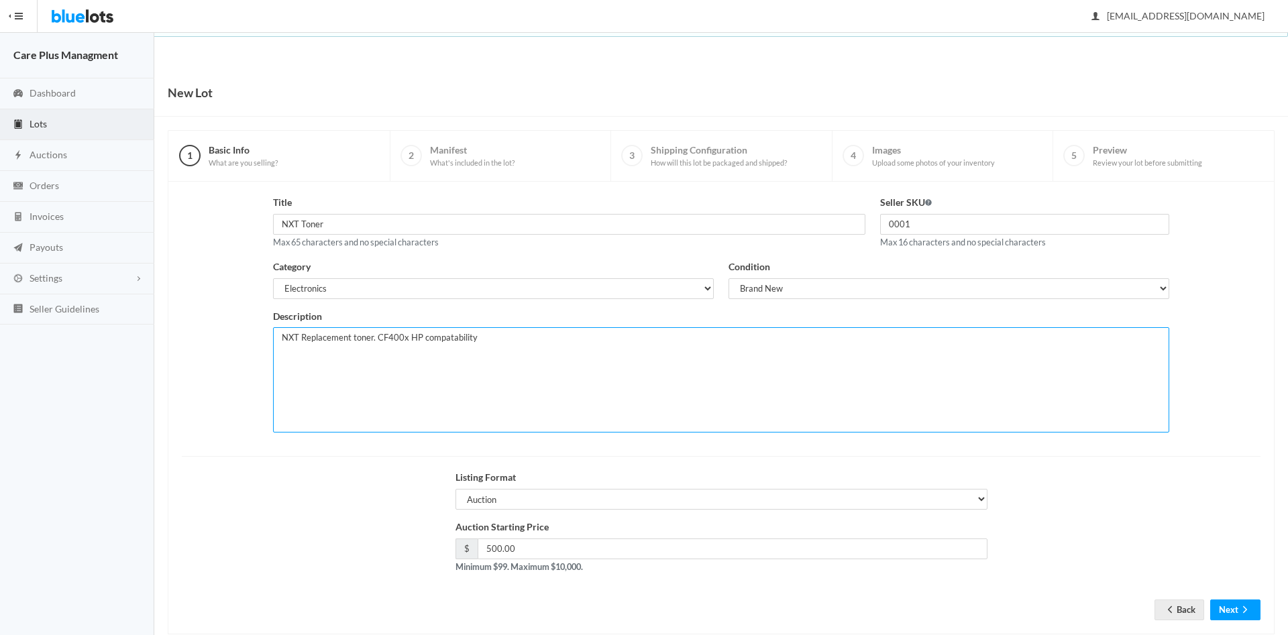
click at [401, 334] on textarea "NXT Replacement toner. CF400x HP compatability" at bounding box center [721, 379] width 896 height 105
click at [460, 342] on textarea "NXT Replacement toner. CF400x HP compatability" at bounding box center [721, 379] width 896 height 105
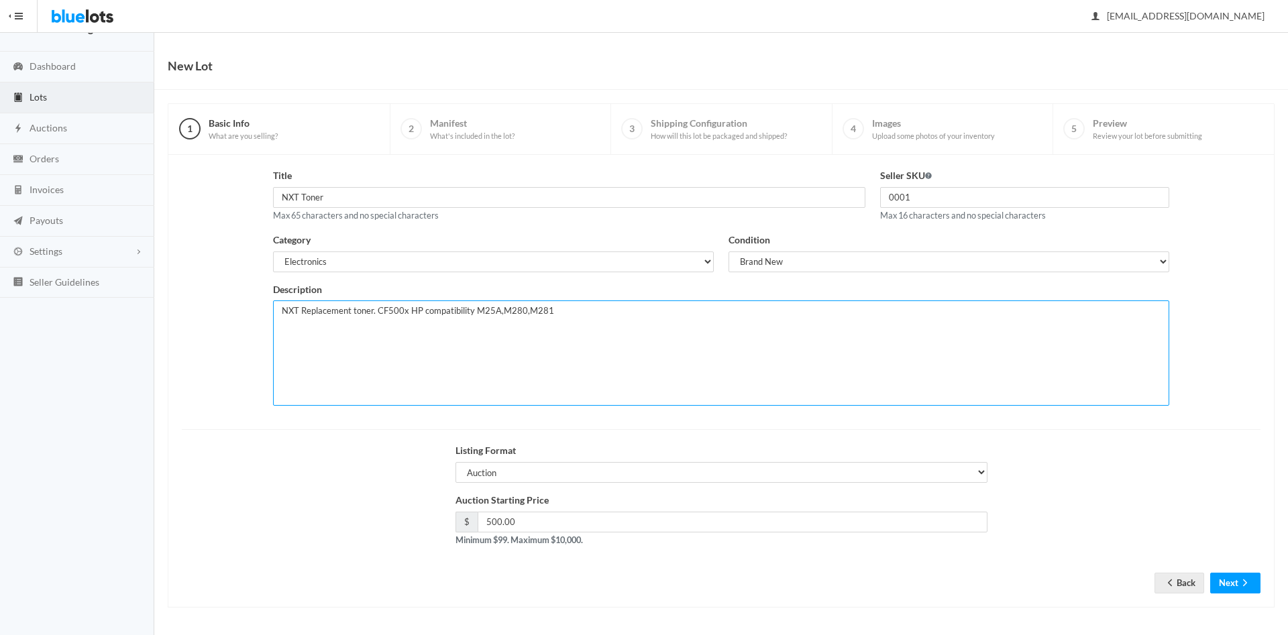
type textarea "NXT Replacement toner. CF500x HP compatibility M25A,M280,M281"
drag, startPoint x: 548, startPoint y: 523, endPoint x: 470, endPoint y: 522, distance: 77.8
click at [478, 522] on input "500.00" at bounding box center [733, 522] width 510 height 21
type input "600"
click at [1233, 585] on button "Next" at bounding box center [1235, 583] width 50 height 21
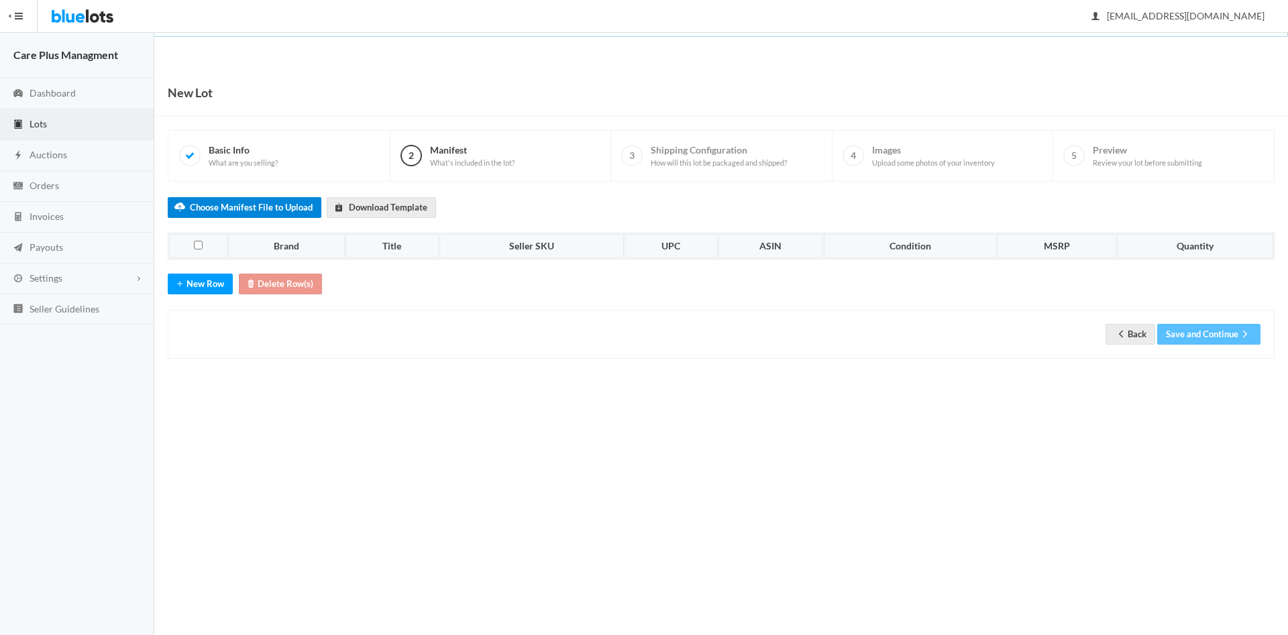
click at [272, 207] on label "Choose Manifest File to Upload" at bounding box center [245, 207] width 154 height 21
click at [0, 0] on input "Choose Manifest File to Upload" at bounding box center [0, 0] width 0 height 0
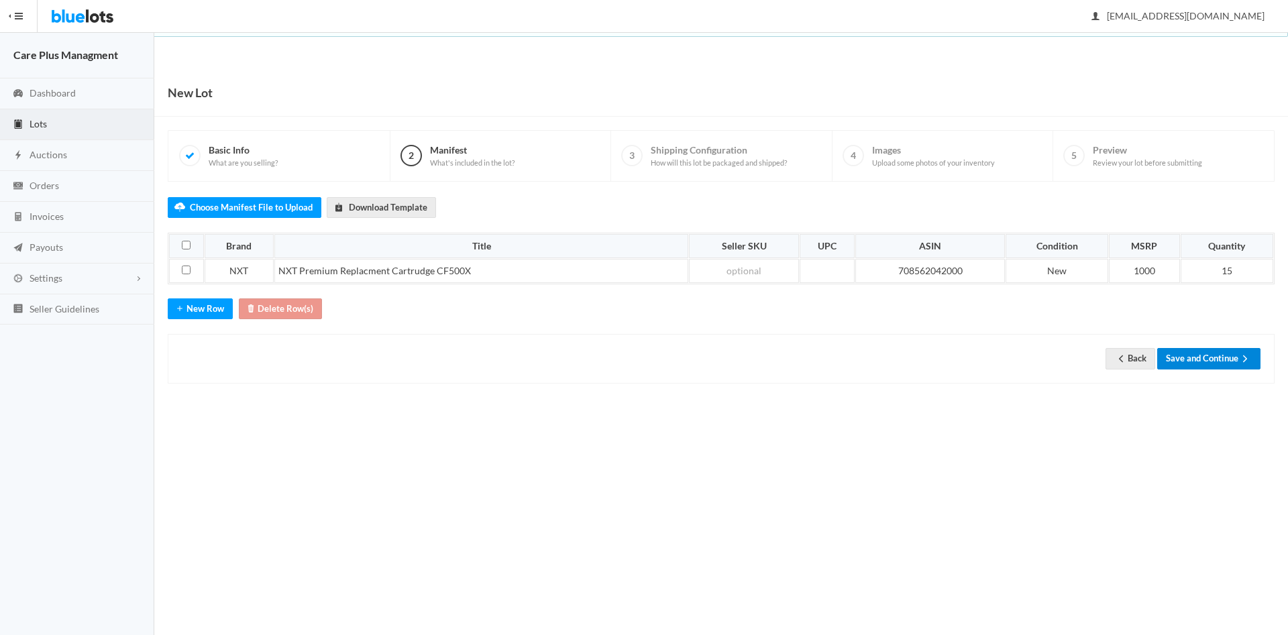
click at [1188, 358] on button "Save and Continue" at bounding box center [1208, 358] width 103 height 21
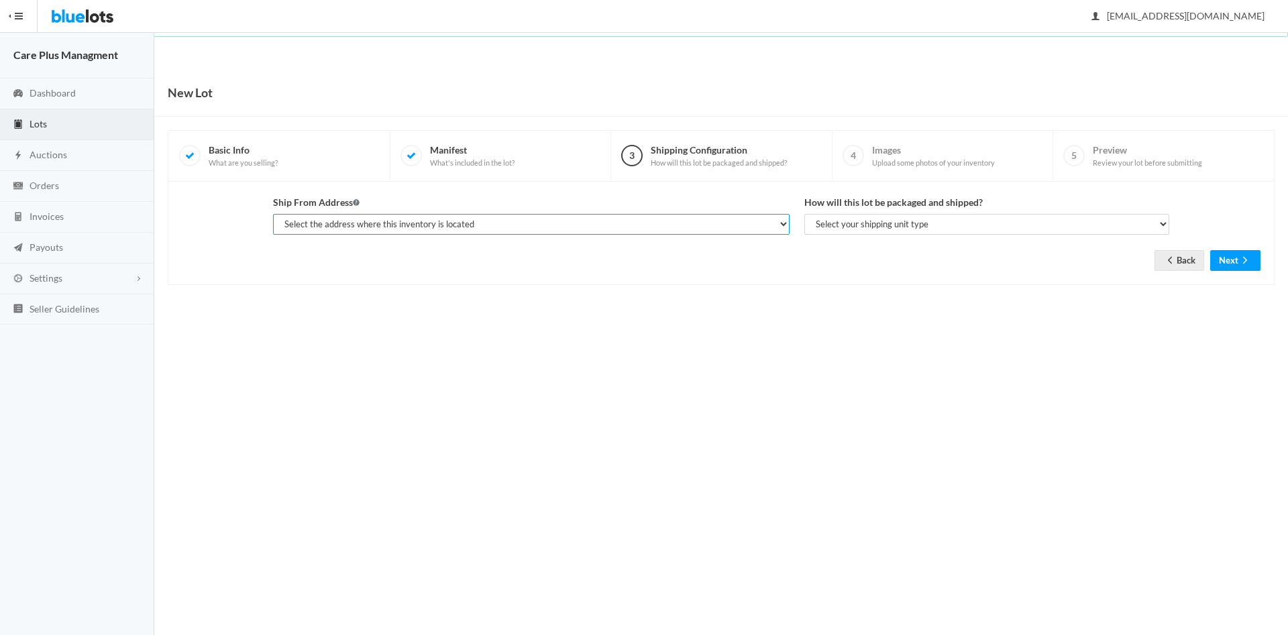
click at [273, 214] on select "Select the address where this inventory is located [PERSON_NAME], [STREET_ADDRE…" at bounding box center [531, 224] width 517 height 21
click at [555, 274] on div "Ship From Address Select the address where this inventory is located [PERSON_NA…" at bounding box center [721, 233] width 1107 height 103
click at [273, 214] on select "Select the address where this inventory is located [PERSON_NAME], [STREET_ADDRE…" at bounding box center [531, 224] width 517 height 21
select select "25317"
click option "[PERSON_NAME], [STREET_ADDRESS][PERSON_NAME]" at bounding box center [0, 0] width 0 height 0
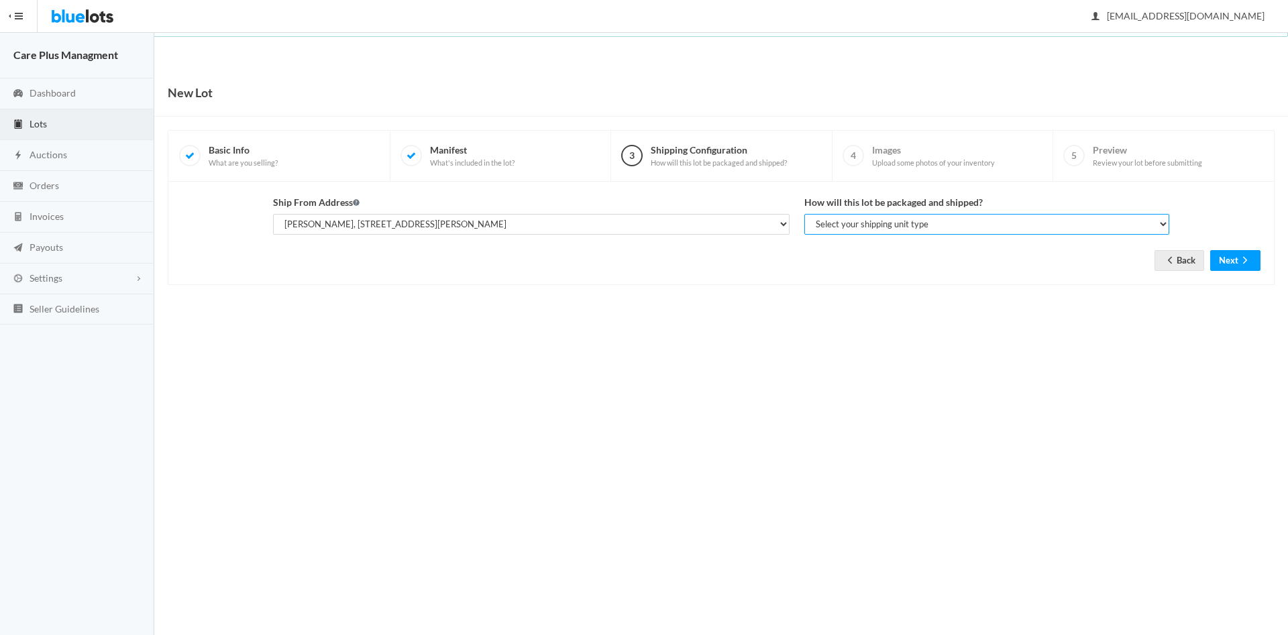
click at [804, 214] on select "Select your shipping unit type Parcel Pallet Truckload" at bounding box center [986, 224] width 365 height 21
select select "parcel"
click option "Parcel" at bounding box center [0, 0] width 0 height 0
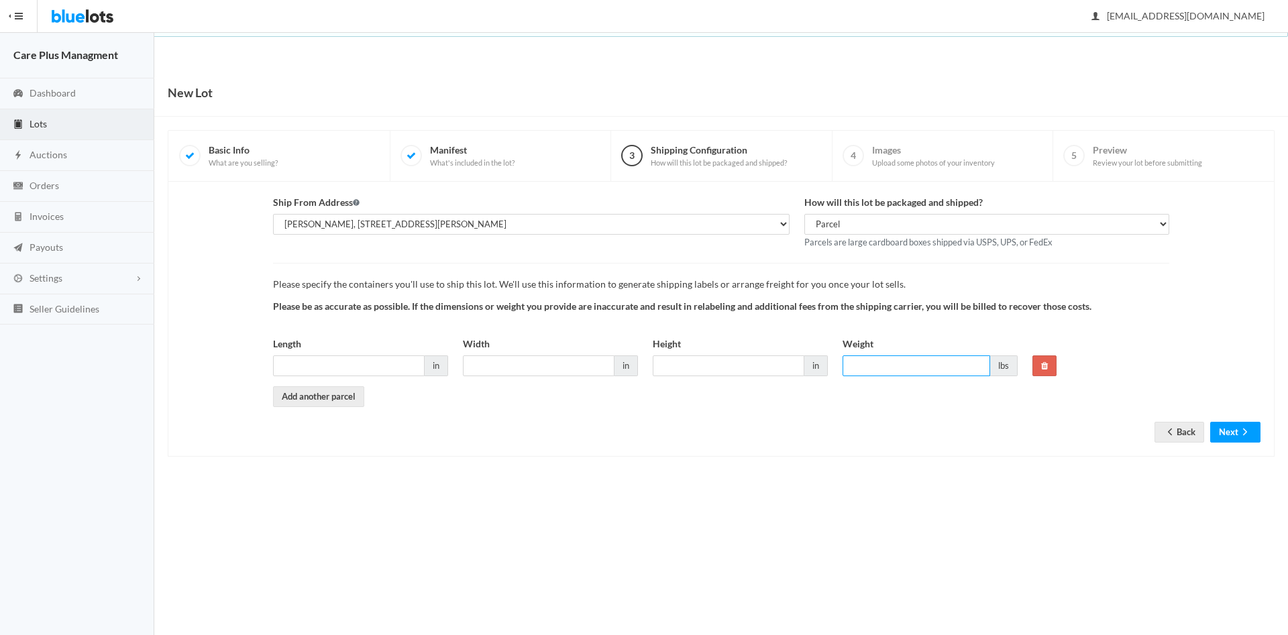
click at [892, 367] on input "Weight" at bounding box center [917, 366] width 148 height 21
click at [358, 366] on input "Length" at bounding box center [349, 366] width 152 height 21
click at [1008, 372] on span "lbs" at bounding box center [1004, 366] width 28 height 21
click at [1004, 368] on span "lbs" at bounding box center [1004, 366] width 28 height 21
drag, startPoint x: 884, startPoint y: 364, endPoint x: 824, endPoint y: 366, distance: 59.7
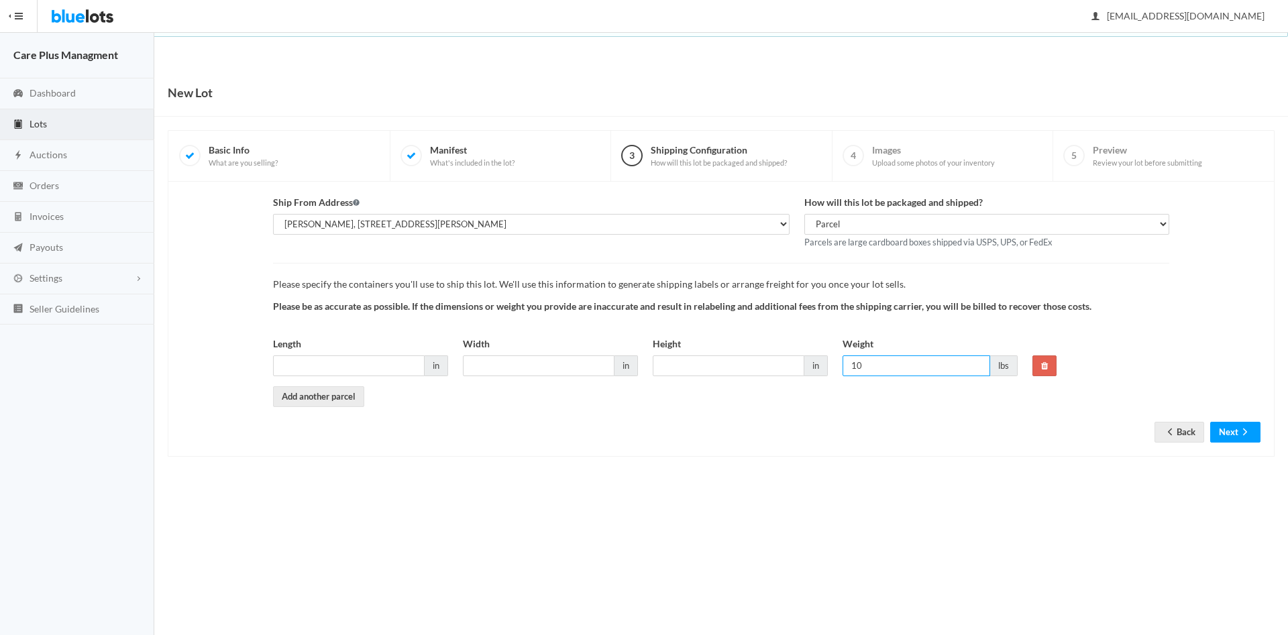
click at [843, 366] on input "10" at bounding box center [917, 366] width 148 height 21
type input "25"
click at [320, 362] on input "Length" at bounding box center [349, 366] width 152 height 21
type input "50"
type input "33"
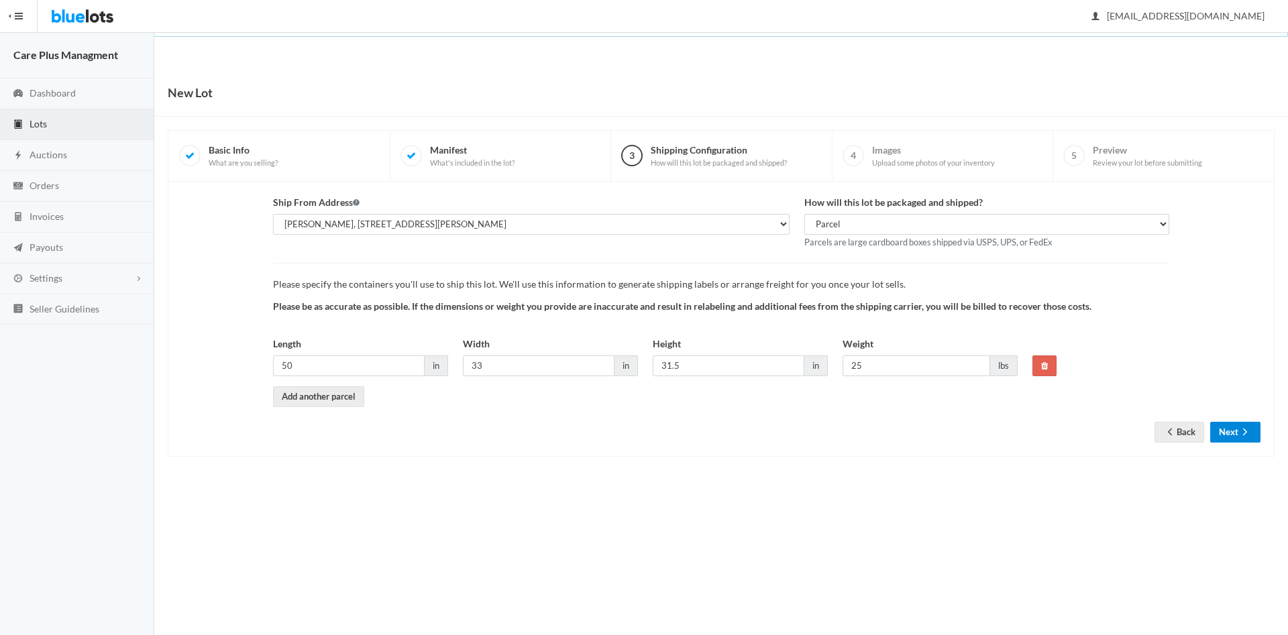
click at [1225, 429] on button "Next" at bounding box center [1235, 432] width 50 height 21
type input "31"
type input "3"
type input "32"
click at [1229, 434] on button "Next" at bounding box center [1235, 432] width 50 height 21
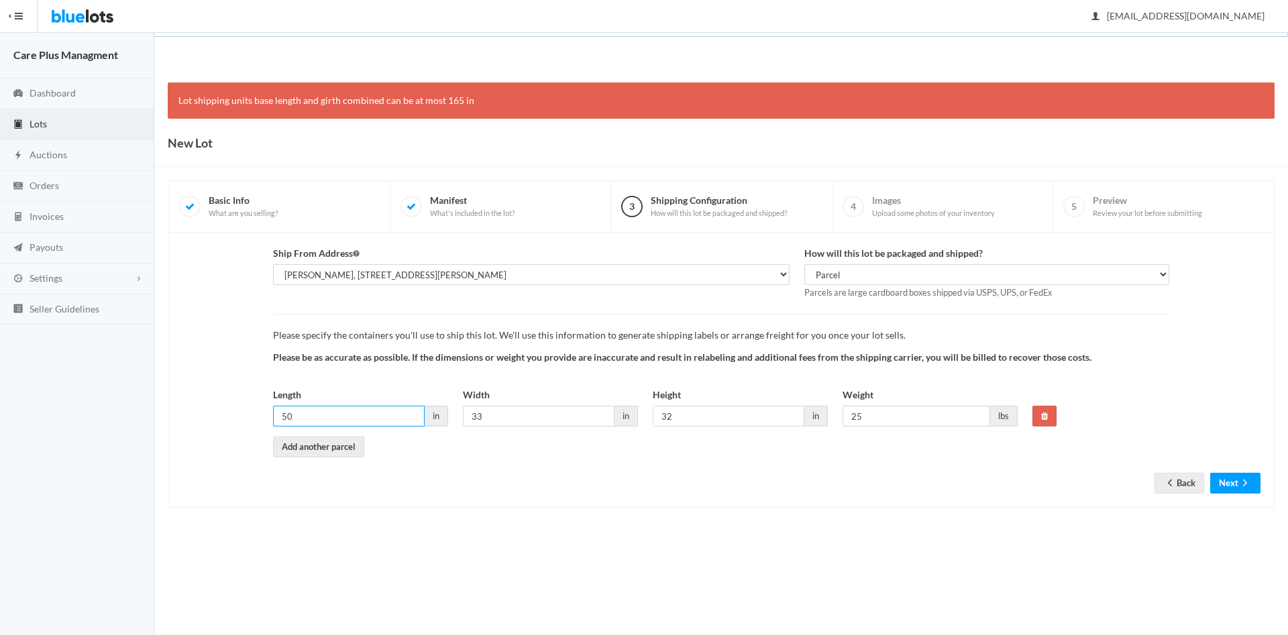
click at [254, 423] on div "Ship From Address [PERSON_NAME], [STREET_ADDRESS][PERSON_NAME] How will this lo…" at bounding box center [721, 352] width 1094 height 212
drag, startPoint x: 285, startPoint y: 416, endPoint x: 268, endPoint y: 411, distance: 18.1
click at [273, 411] on input "50" at bounding box center [349, 416] width 152 height 21
drag, startPoint x: 317, startPoint y: 421, endPoint x: 280, endPoint y: 416, distance: 37.9
click at [280, 416] on input "19" at bounding box center [349, 416] width 152 height 21
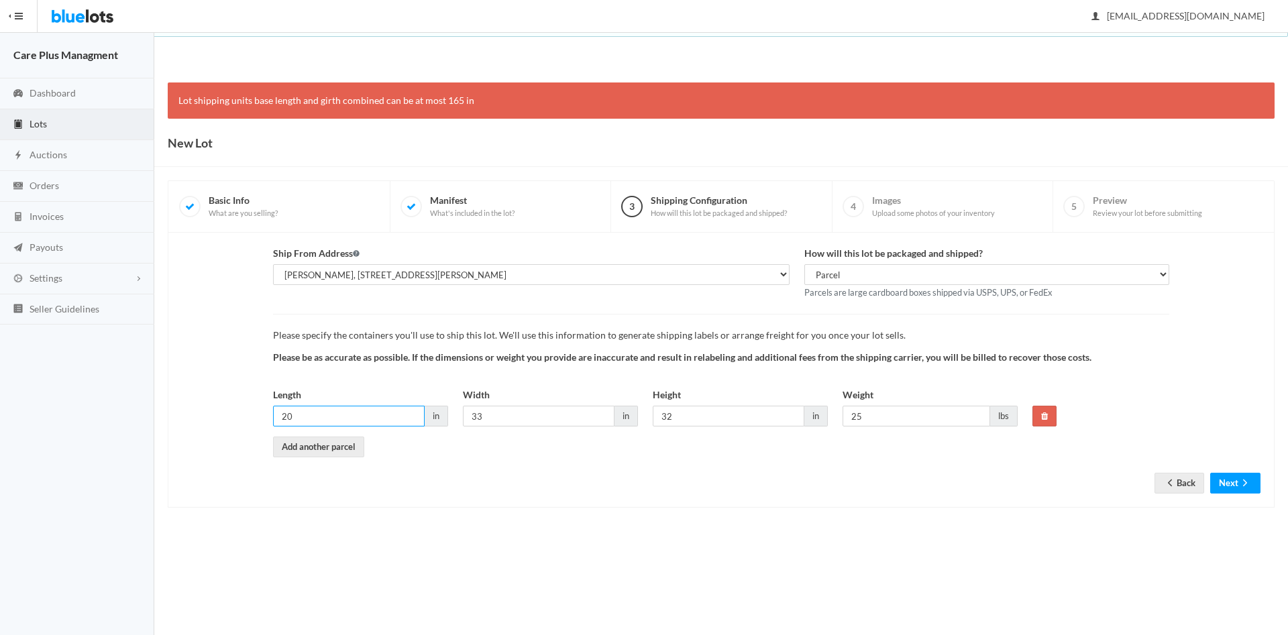
type input "20"
click at [463, 422] on input "33" at bounding box center [539, 416] width 152 height 21
type input "13"
drag, startPoint x: 704, startPoint y: 417, endPoint x: 629, endPoint y: 415, distance: 74.5
click at [653, 415] on input "32" at bounding box center [729, 416] width 152 height 21
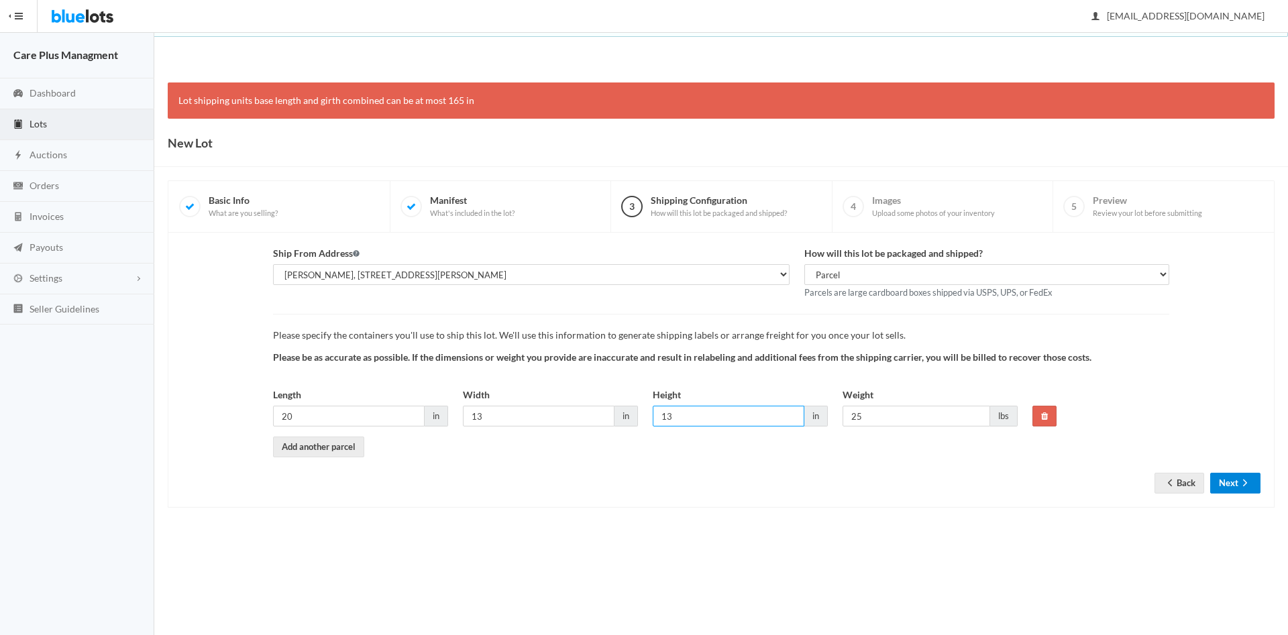
type input "13"
click at [1233, 478] on button "Next" at bounding box center [1235, 483] width 50 height 21
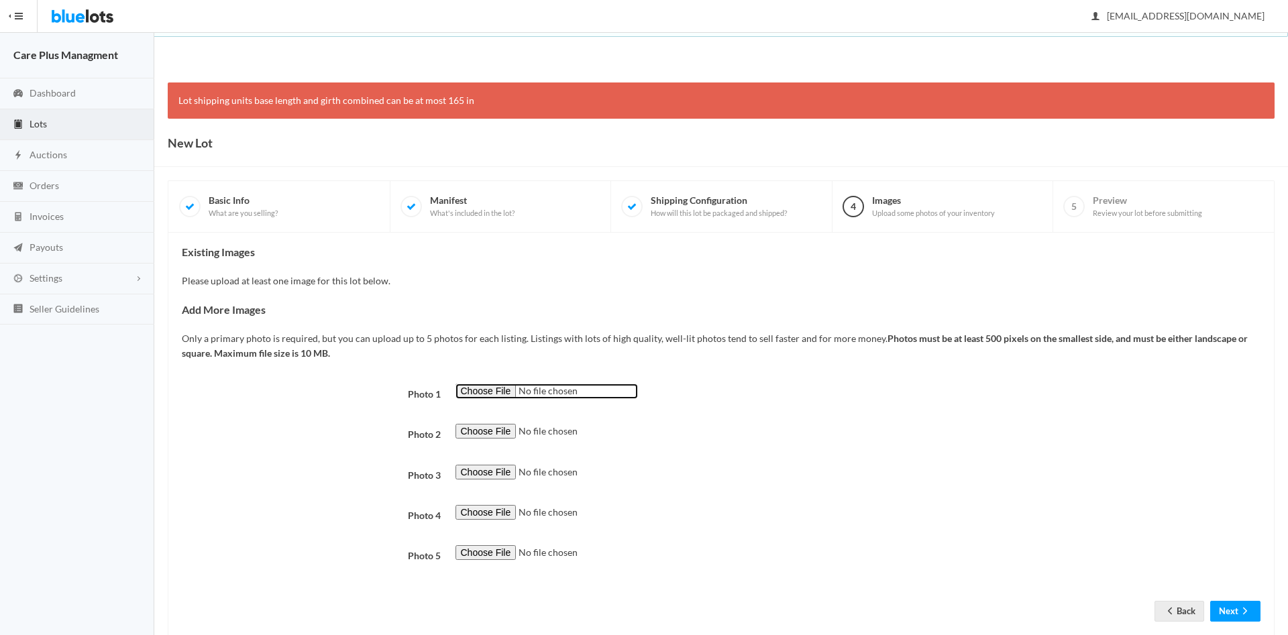
click at [466, 388] on input "file" at bounding box center [547, 391] width 183 height 15
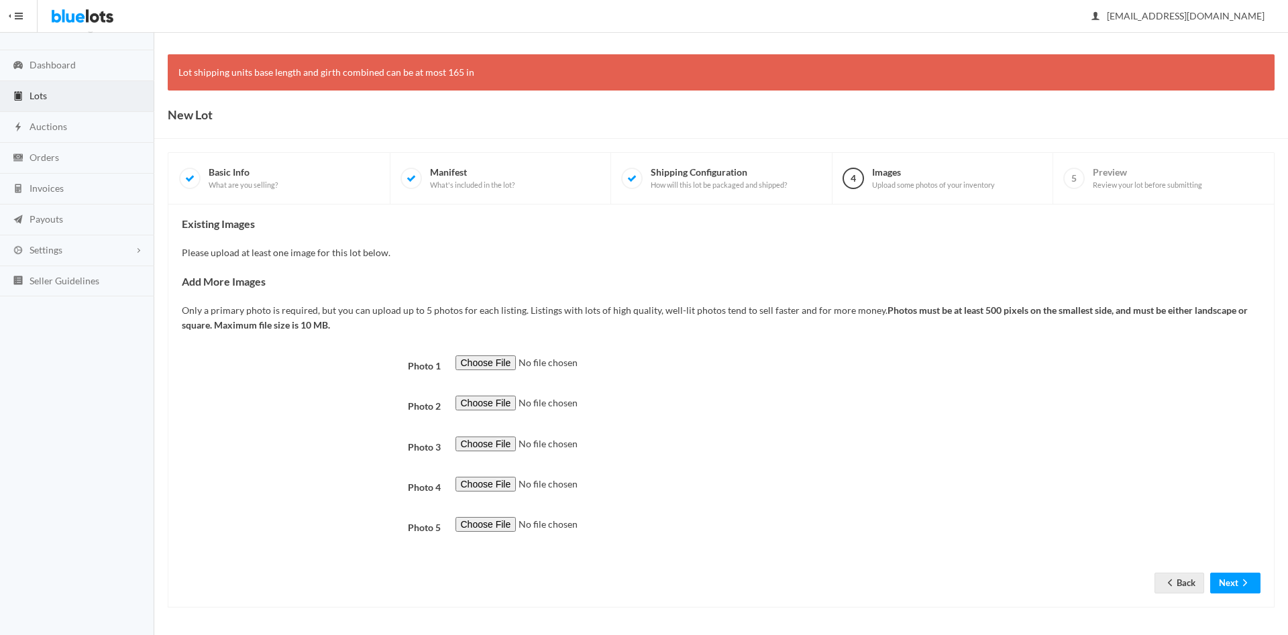
scroll to position [68, 0]
type input "C:\fakepath\thumbnail_IMG_0388.jpg"
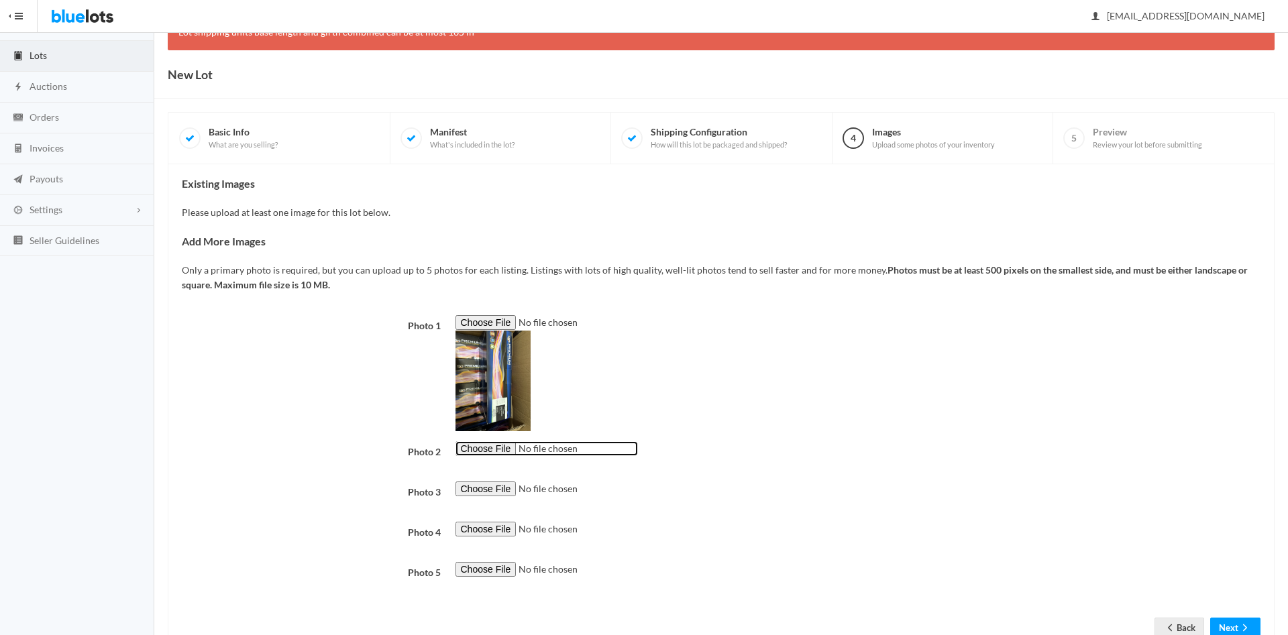
click at [484, 452] on input "file" at bounding box center [547, 448] width 183 height 15
type input "C:\fakepath\thumbnail_IMG_0389.jpg"
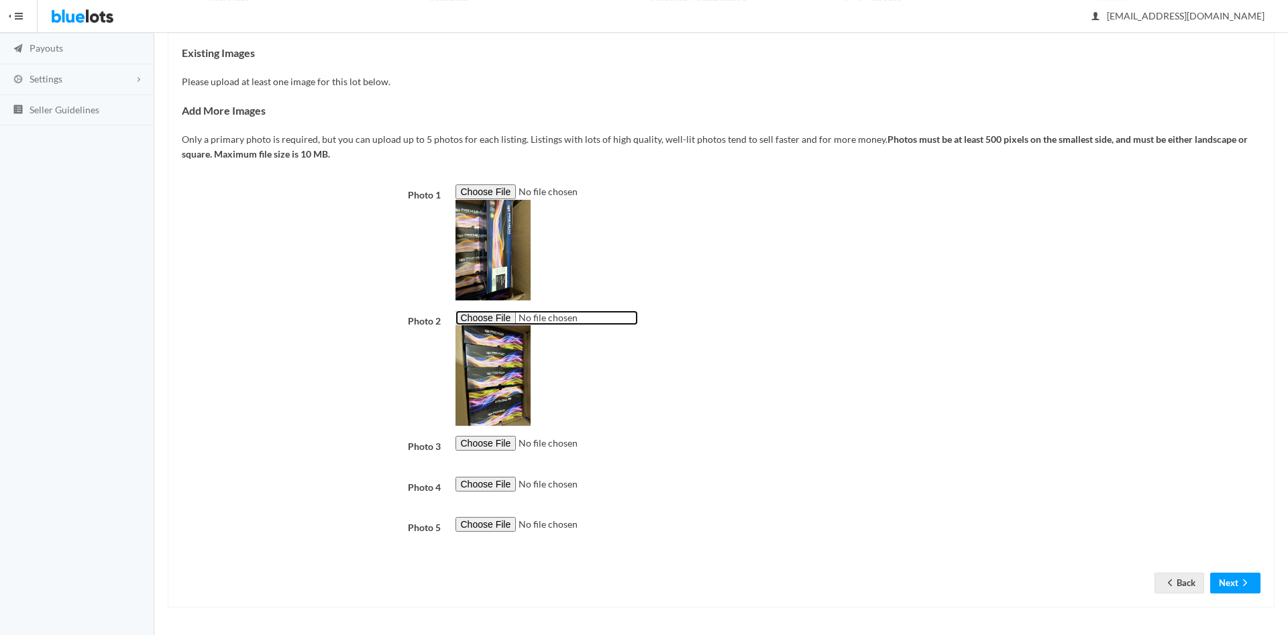
scroll to position [389, 0]
click at [476, 477] on input "file" at bounding box center [547, 484] width 183 height 15
type input "C:\fakepath\thumbnail_IMG_0390.jpg"
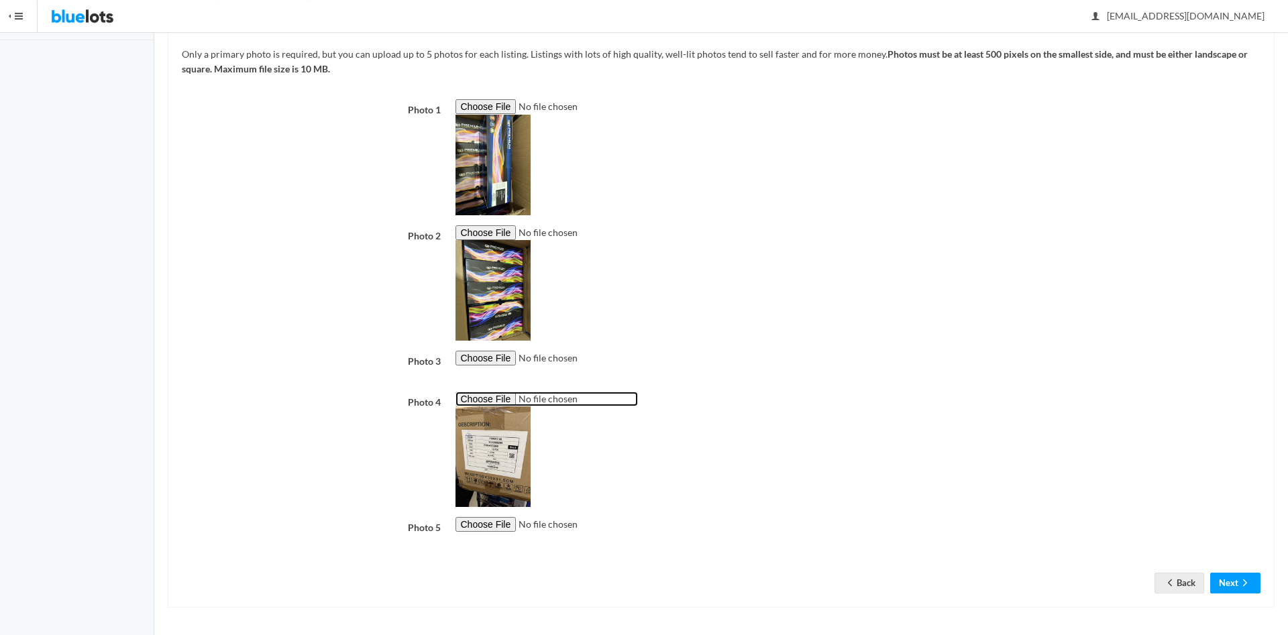
scroll to position [458, 0]
click at [1235, 587] on button "Next" at bounding box center [1235, 583] width 50 height 21
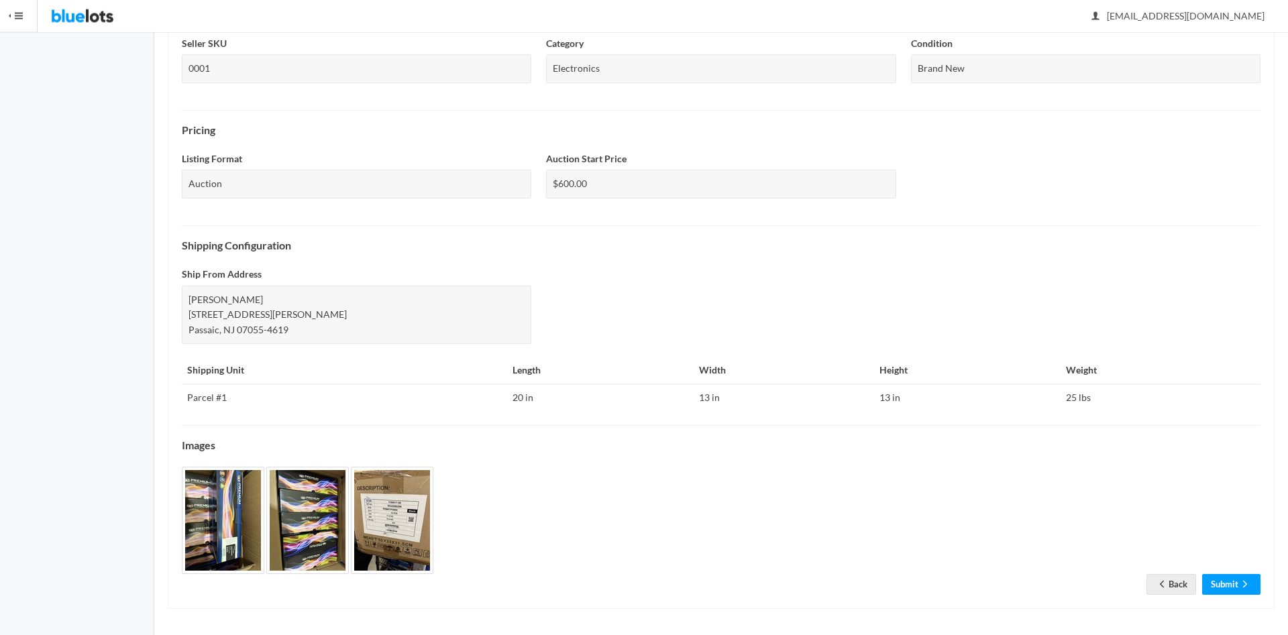
scroll to position [332, 0]
click at [1222, 589] on link "Submit" at bounding box center [1231, 583] width 58 height 21
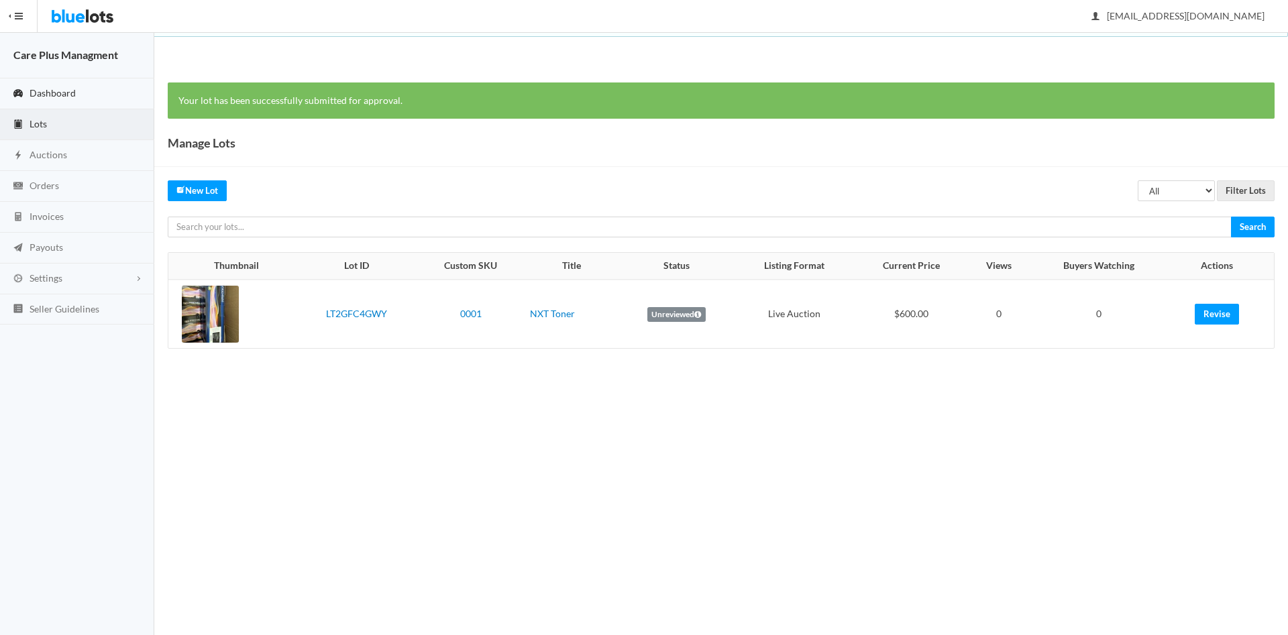
click at [74, 89] on link "Dashboard" at bounding box center [77, 94] width 154 height 31
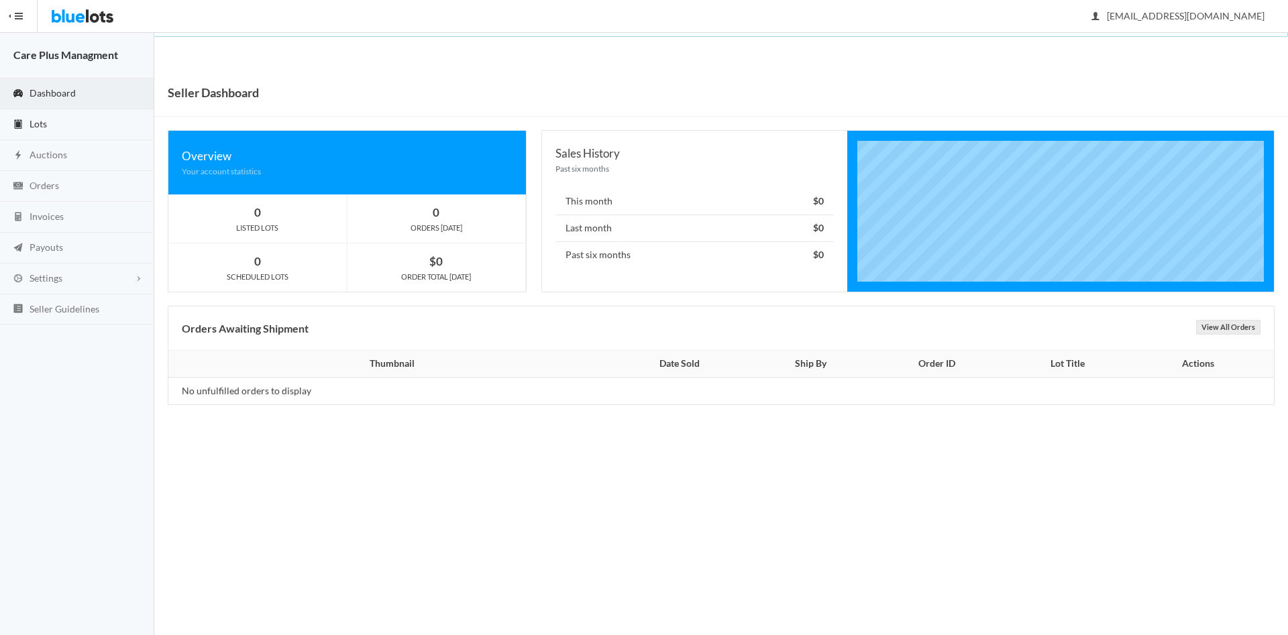
click at [40, 121] on span "Lots" at bounding box center [38, 123] width 17 height 11
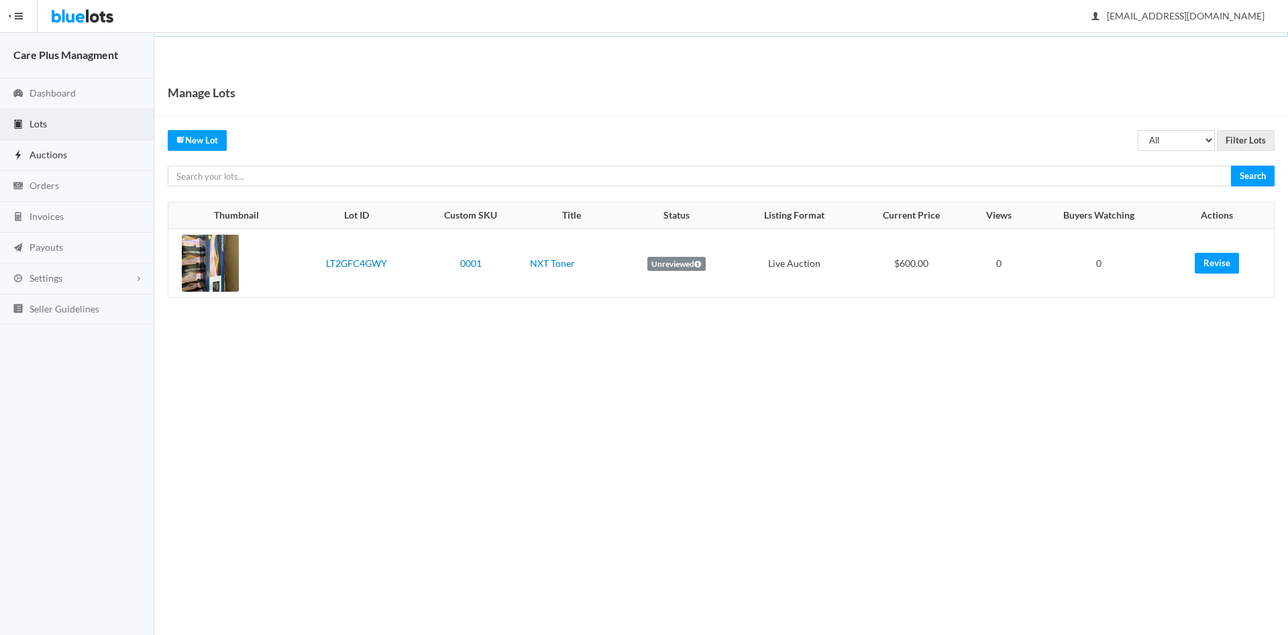
click at [86, 152] on link "Auctions" at bounding box center [77, 155] width 154 height 31
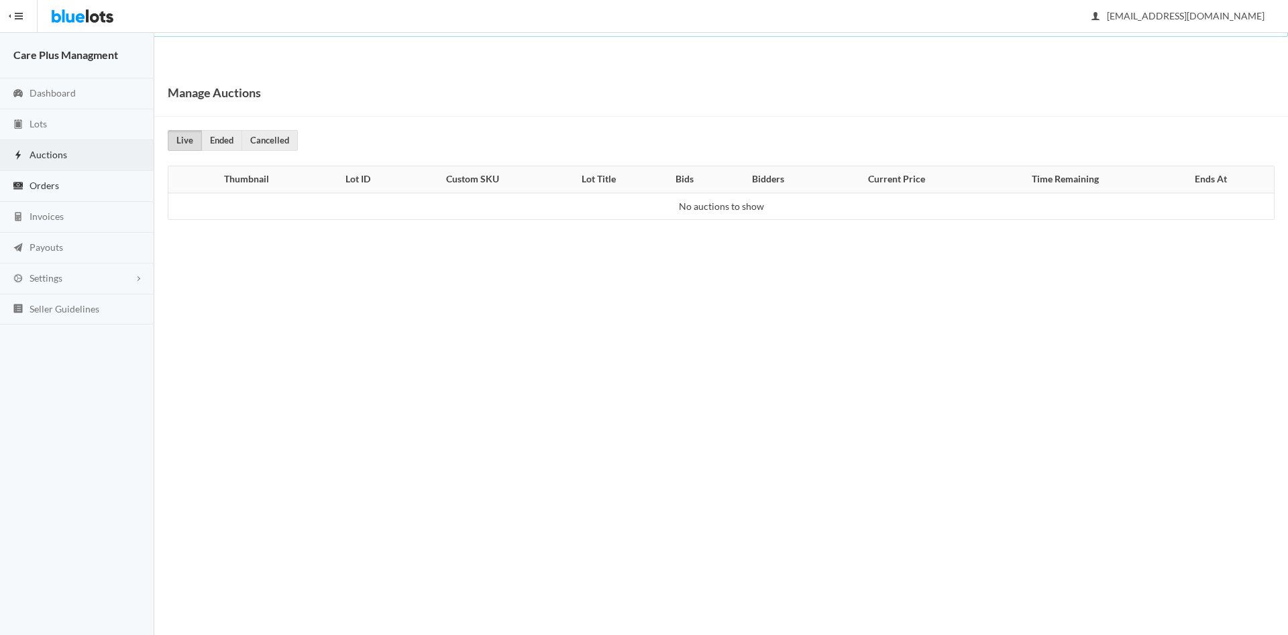
click at [52, 187] on span "Orders" at bounding box center [45, 185] width 30 height 11
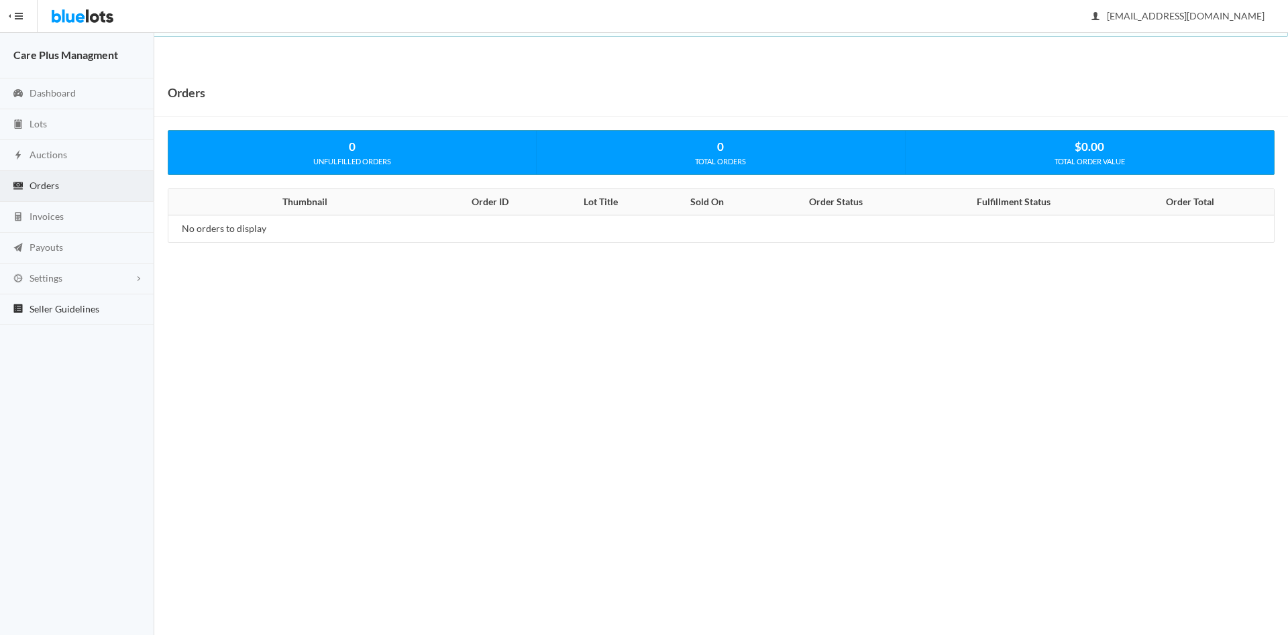
click at [43, 315] on span "Seller Guidelines" at bounding box center [65, 308] width 70 height 11
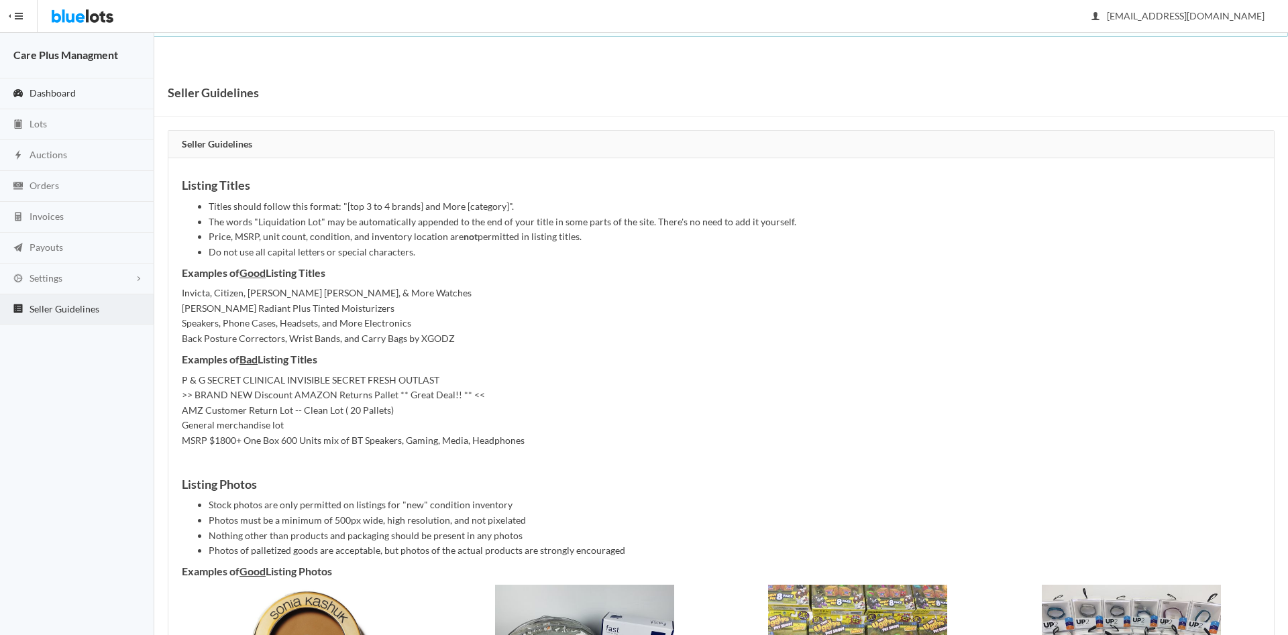
click at [77, 93] on link "Dashboard" at bounding box center [77, 94] width 154 height 31
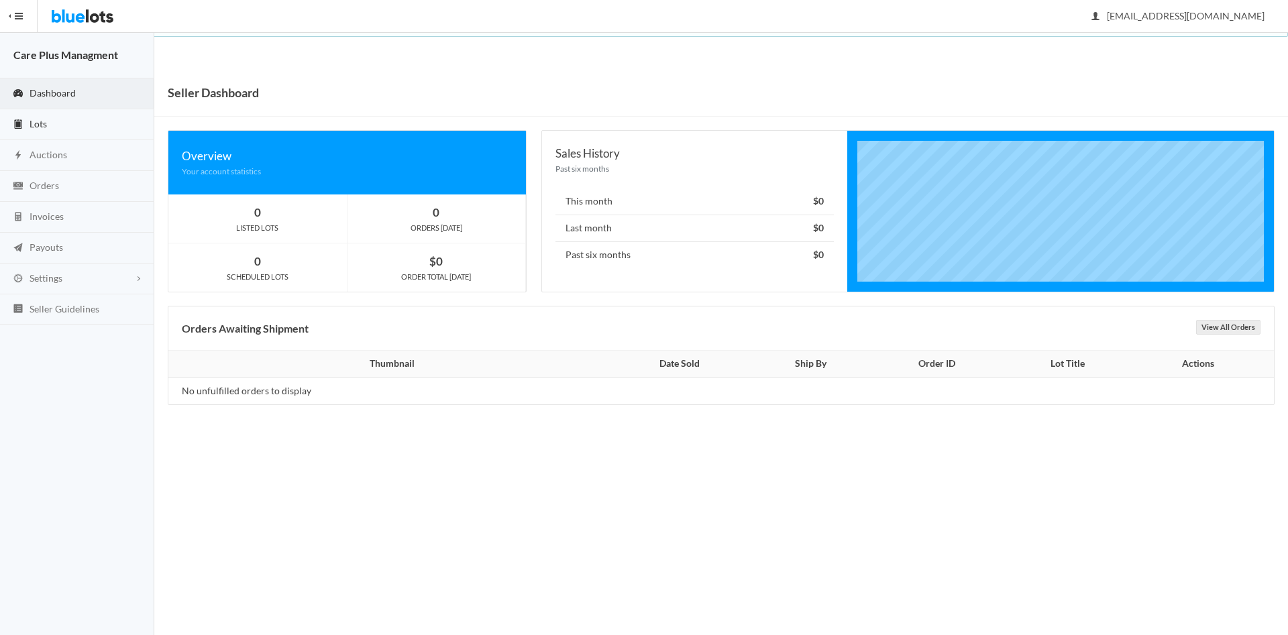
click at [69, 125] on link "Lots" at bounding box center [77, 124] width 154 height 31
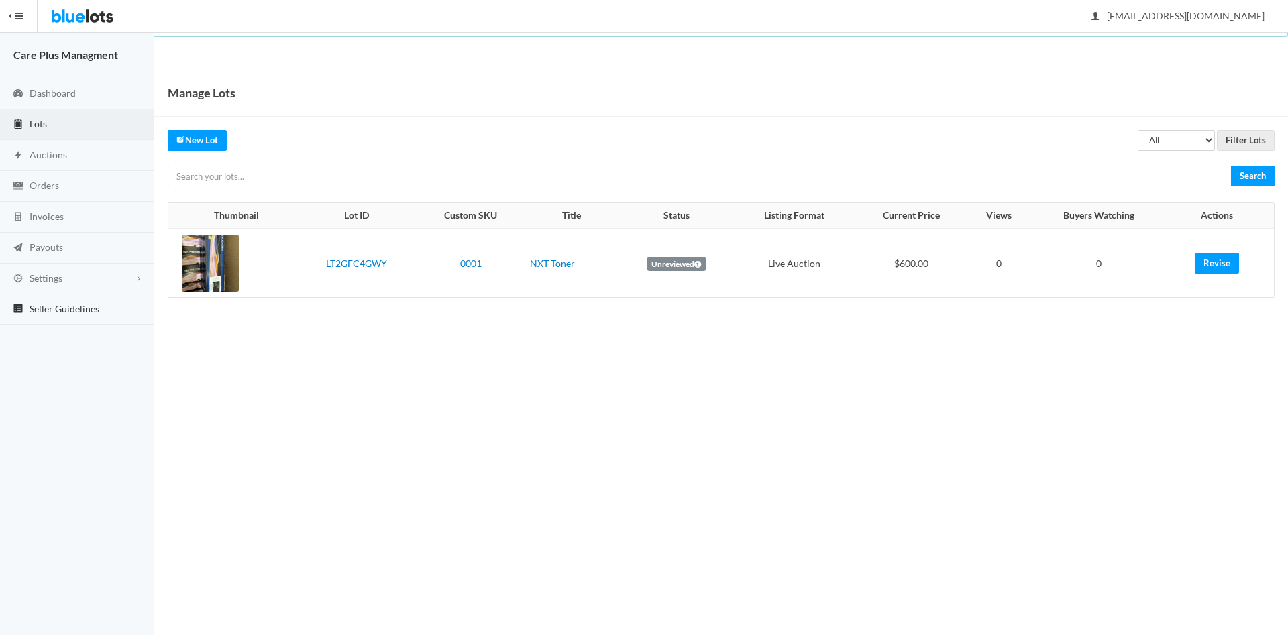
click at [72, 309] on span "Seller Guidelines" at bounding box center [65, 308] width 70 height 11
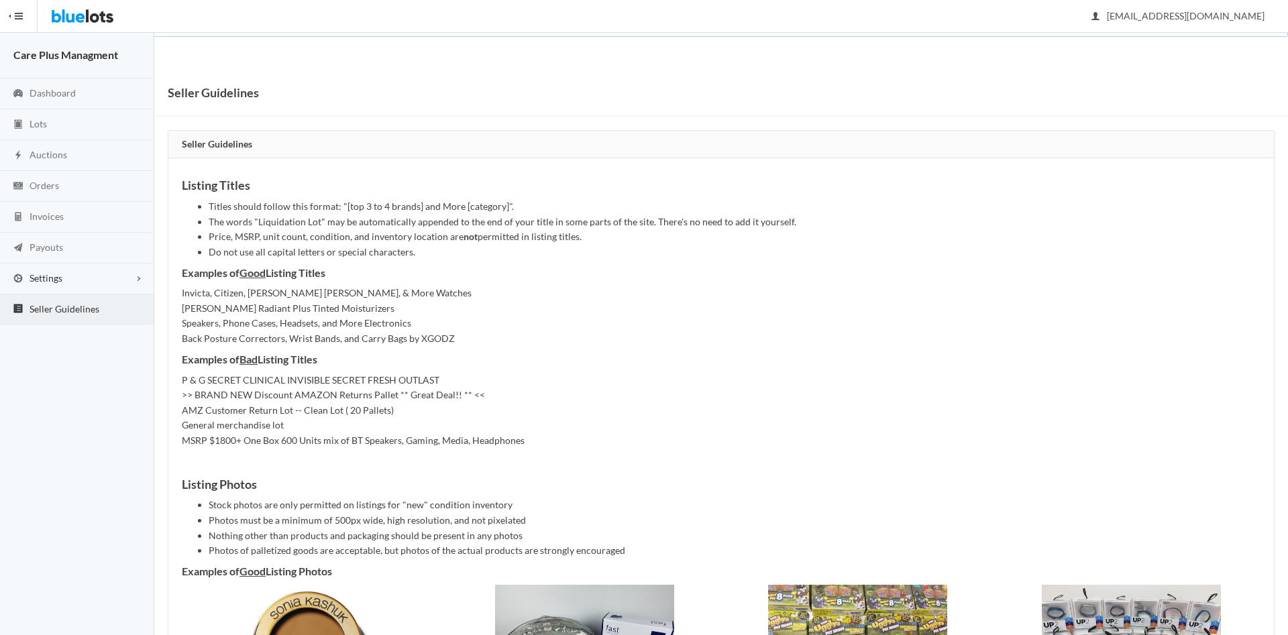
click at [40, 279] on span "Settings" at bounding box center [46, 277] width 33 height 11
